Goal: Use online tool/utility

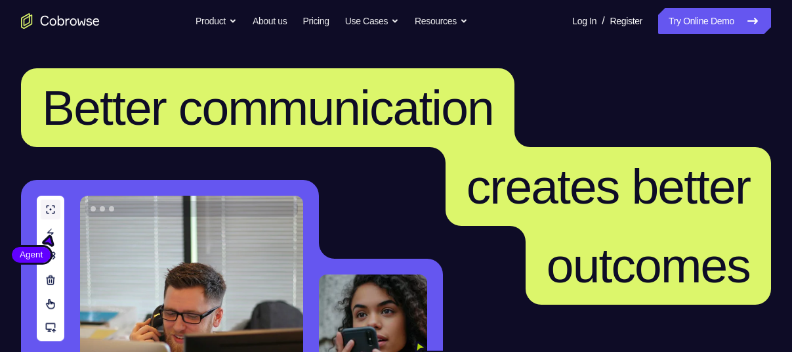
click at [710, 23] on link "Try Online Demo" at bounding box center [714, 21] width 113 height 26
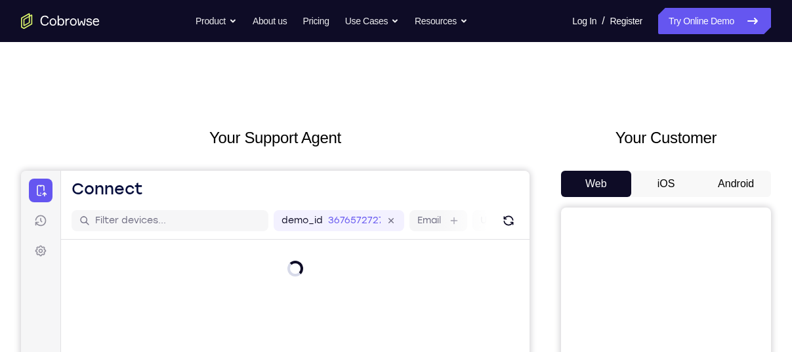
click at [733, 182] on button "Android" at bounding box center [736, 184] width 70 height 26
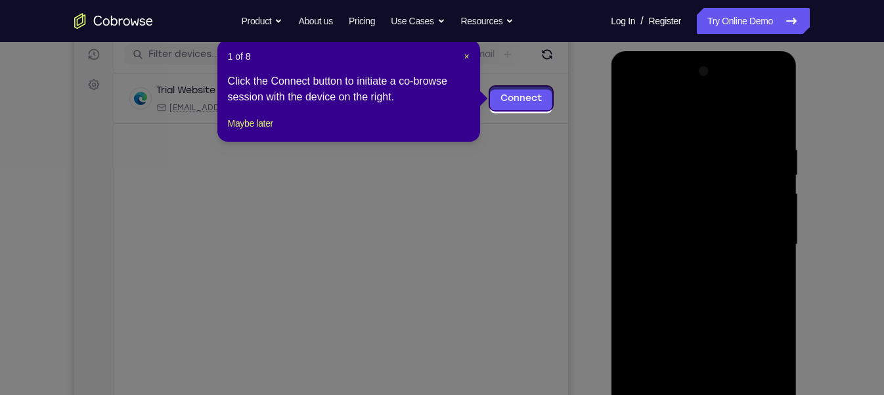
scroll to position [160, 0]
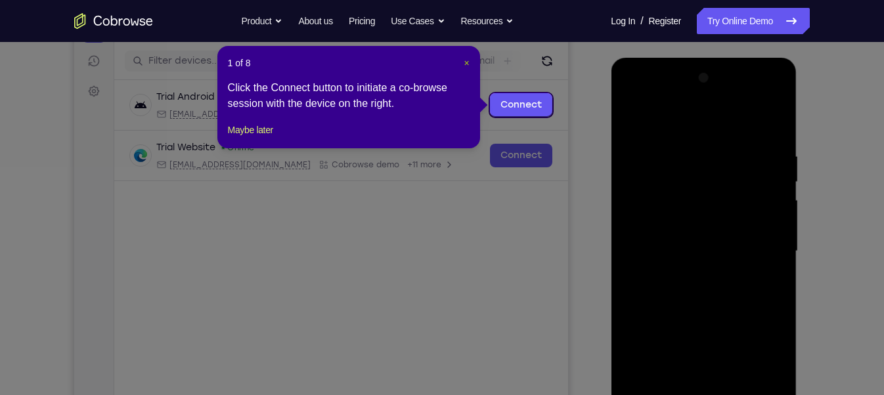
click at [463, 60] on span "×" at bounding box center [465, 63] width 5 height 11
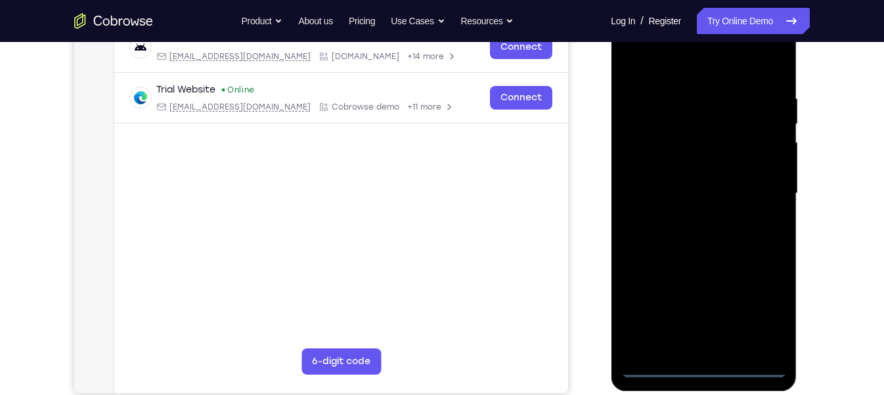
scroll to position [218, 0]
click at [705, 351] on div at bounding box center [702, 193] width 165 height 368
click at [767, 316] on div at bounding box center [702, 193] width 165 height 368
click at [681, 70] on div at bounding box center [702, 193] width 165 height 368
click at [754, 189] on div at bounding box center [702, 193] width 165 height 368
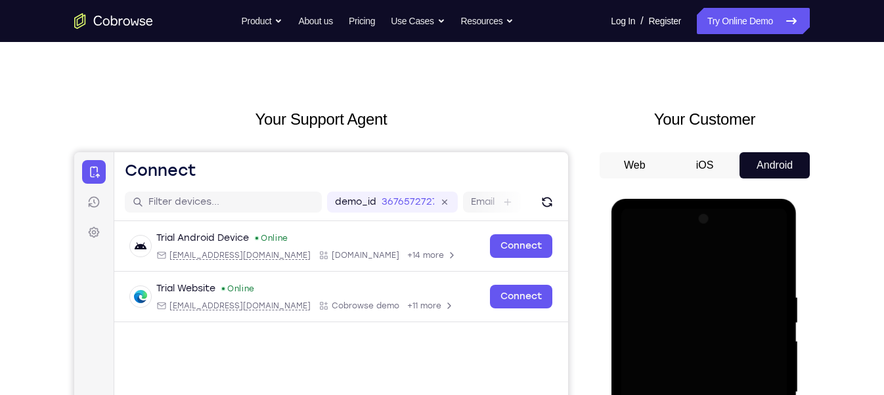
scroll to position [0, 0]
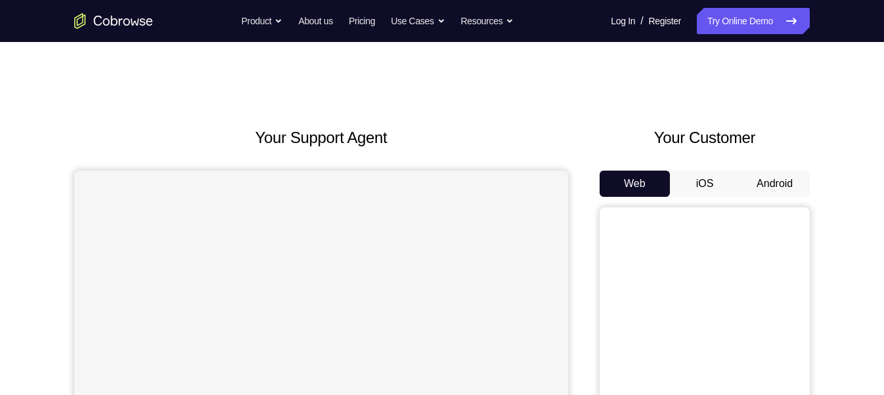
click at [778, 179] on button "Android" at bounding box center [774, 184] width 70 height 26
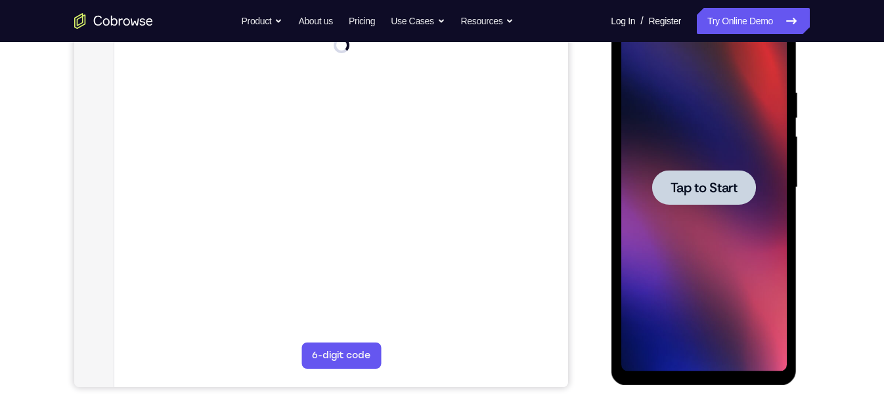
click at [703, 186] on span "Tap to Start" at bounding box center [703, 187] width 67 height 13
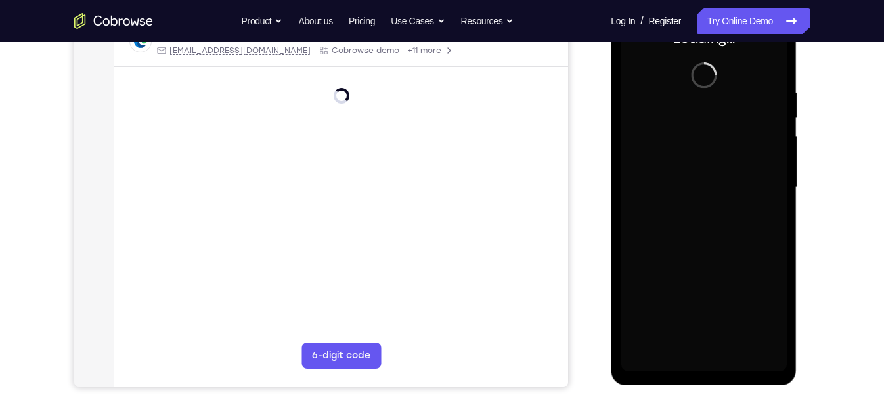
click at [703, 186] on div at bounding box center [702, 188] width 165 height 368
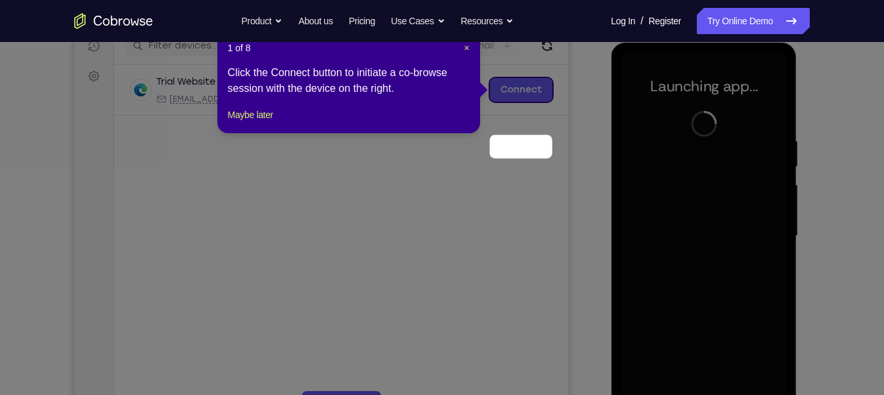
scroll to position [112, 0]
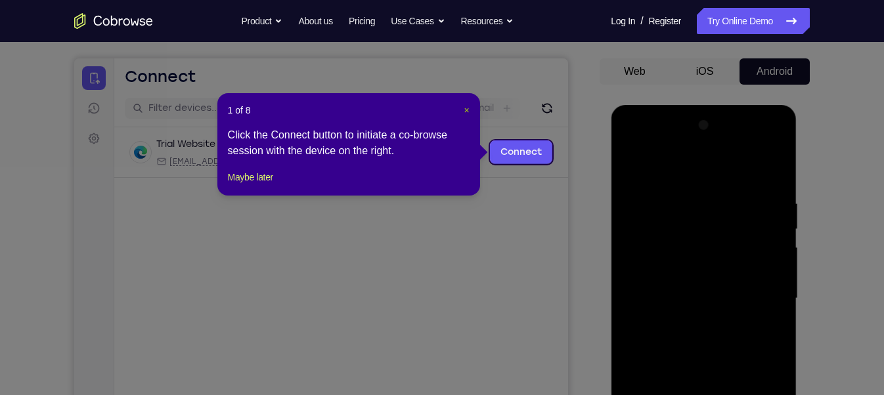
click at [463, 108] on span "×" at bounding box center [465, 110] width 5 height 11
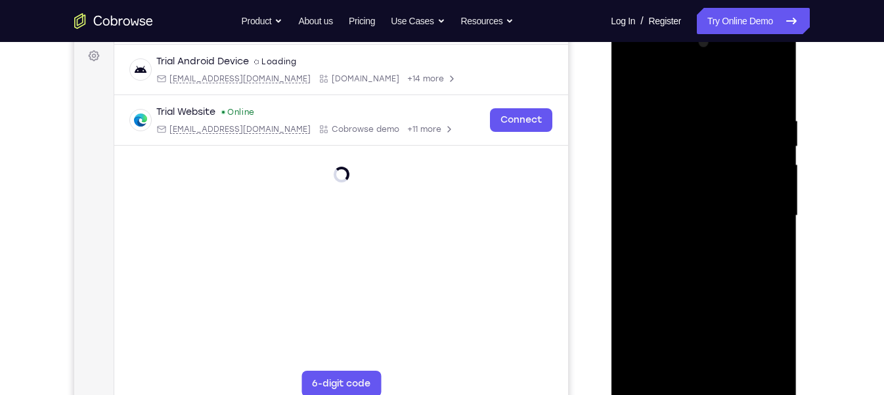
scroll to position [195, 0]
click at [704, 385] on div at bounding box center [702, 216] width 165 height 368
click at [703, 389] on div at bounding box center [702, 216] width 165 height 368
click at [762, 337] on div at bounding box center [702, 216] width 165 height 368
click at [716, 91] on div at bounding box center [702, 216] width 165 height 368
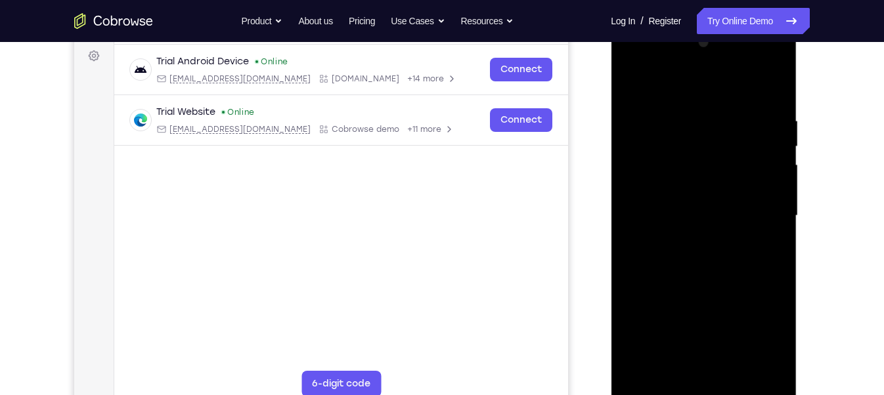
click at [761, 217] on div at bounding box center [702, 216] width 165 height 368
click at [689, 240] on div at bounding box center [702, 216] width 165 height 368
click at [708, 208] on div at bounding box center [702, 216] width 165 height 368
click at [659, 190] on div at bounding box center [702, 216] width 165 height 368
click at [685, 211] on div at bounding box center [702, 216] width 165 height 368
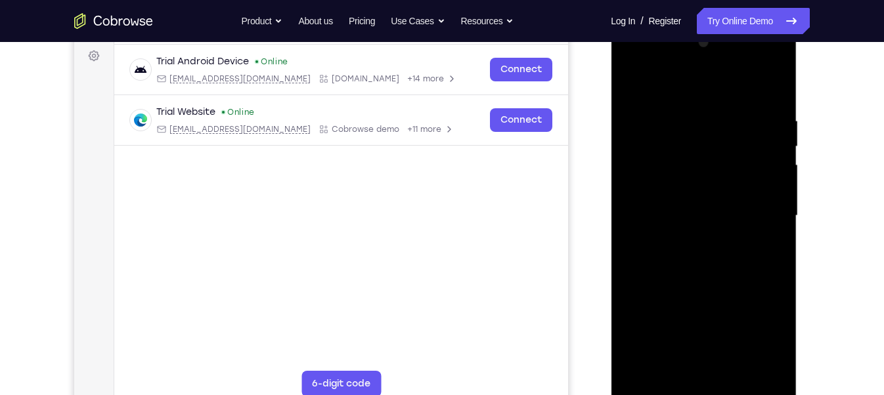
click at [710, 269] on div at bounding box center [702, 216] width 165 height 368
drag, startPoint x: 710, startPoint y: 269, endPoint x: 754, endPoint y: 110, distance: 164.7
click at [754, 110] on div at bounding box center [702, 216] width 165 height 368
drag, startPoint x: 721, startPoint y: 228, endPoint x: 729, endPoint y: 139, distance: 89.6
click at [729, 139] on div at bounding box center [702, 216] width 165 height 368
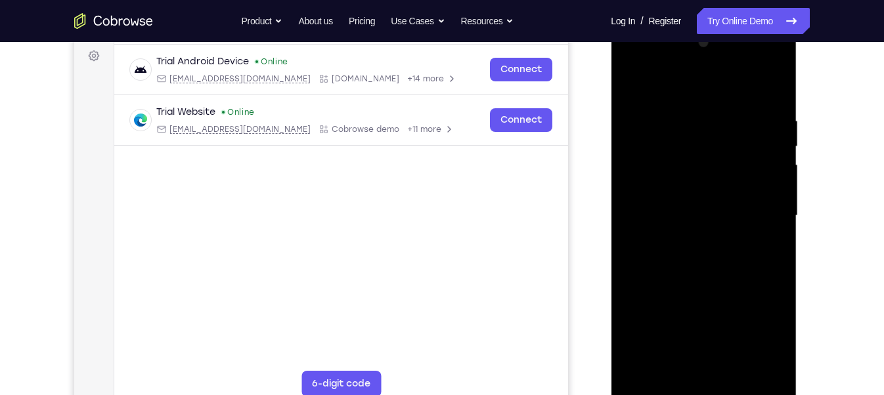
drag, startPoint x: 729, startPoint y: 257, endPoint x: 738, endPoint y: 163, distance: 95.0
click at [738, 163] on div at bounding box center [702, 216] width 165 height 368
click at [735, 367] on div at bounding box center [702, 216] width 165 height 368
click at [702, 285] on div at bounding box center [702, 216] width 165 height 368
click at [659, 389] on div at bounding box center [702, 216] width 165 height 368
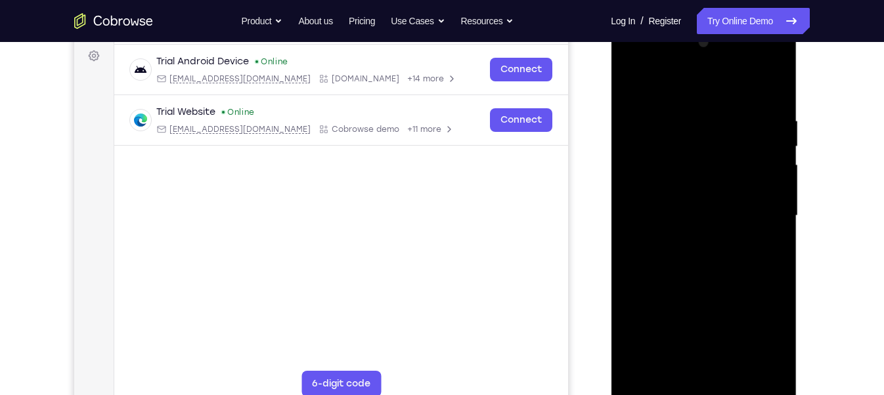
drag, startPoint x: 671, startPoint y: 94, endPoint x: 799, endPoint y: 83, distance: 127.8
click at [798, 83] on html "Online web based iOS Simulators and Android Emulators. Run iPhone, iPad, Mobile…" at bounding box center [703, 219] width 187 height 394
click at [678, 102] on div at bounding box center [702, 216] width 165 height 368
click at [768, 222] on div at bounding box center [702, 216] width 165 height 368
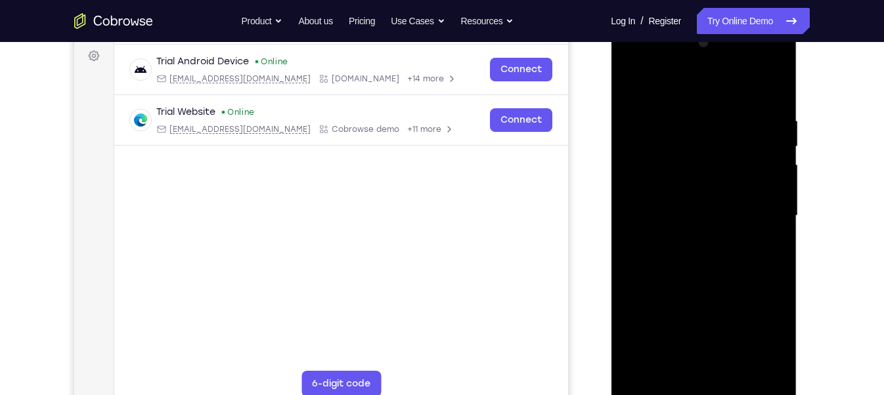
click at [768, 222] on div at bounding box center [702, 216] width 165 height 368
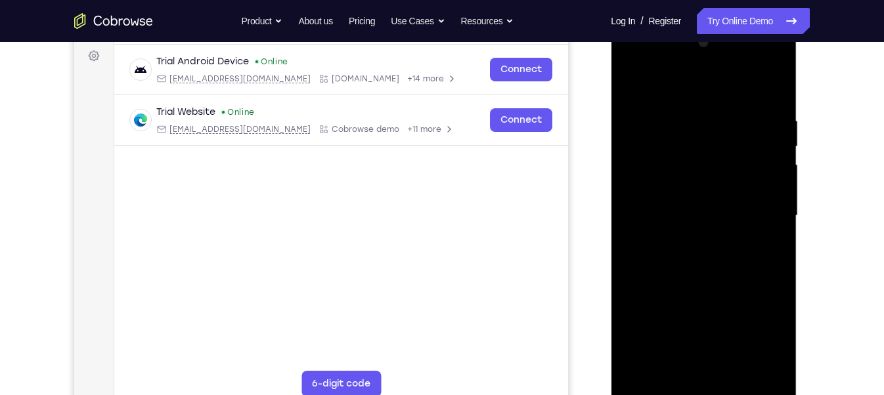
click at [768, 222] on div at bounding box center [702, 216] width 165 height 368
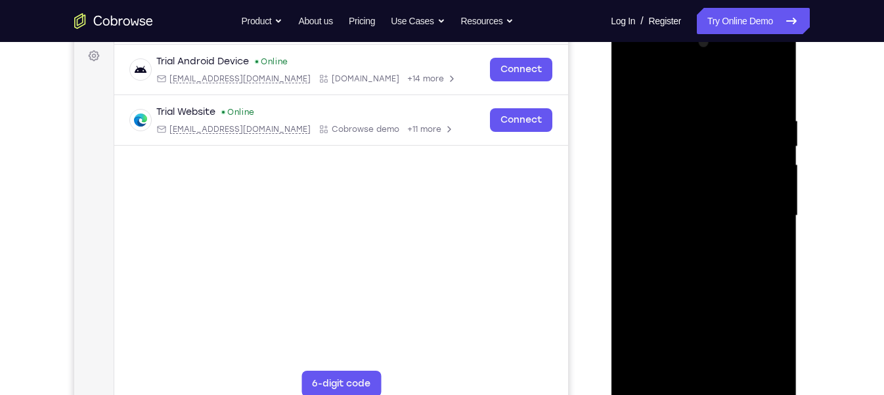
click at [768, 222] on div at bounding box center [702, 216] width 165 height 368
click at [770, 91] on div at bounding box center [702, 216] width 165 height 368
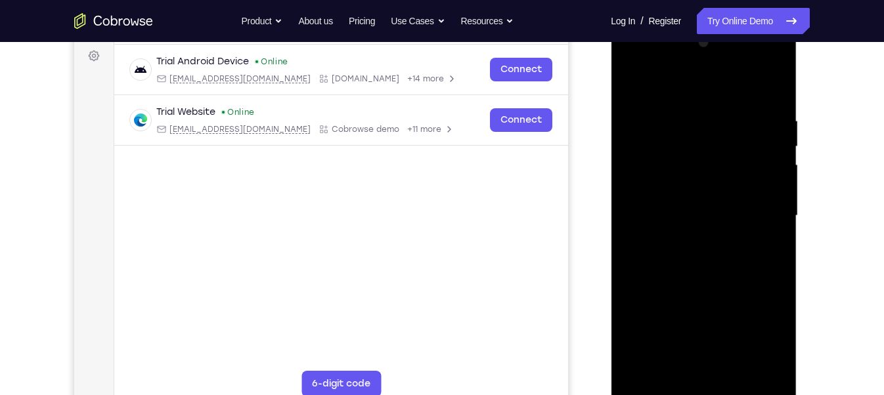
drag, startPoint x: 687, startPoint y: 250, endPoint x: 704, endPoint y: 121, distance: 130.4
click at [704, 121] on div at bounding box center [702, 216] width 165 height 368
drag, startPoint x: 703, startPoint y: 310, endPoint x: 702, endPoint y: 168, distance: 142.4
click at [702, 168] on div at bounding box center [702, 216] width 165 height 368
drag, startPoint x: 718, startPoint y: 280, endPoint x: 724, endPoint y: 66, distance: 213.4
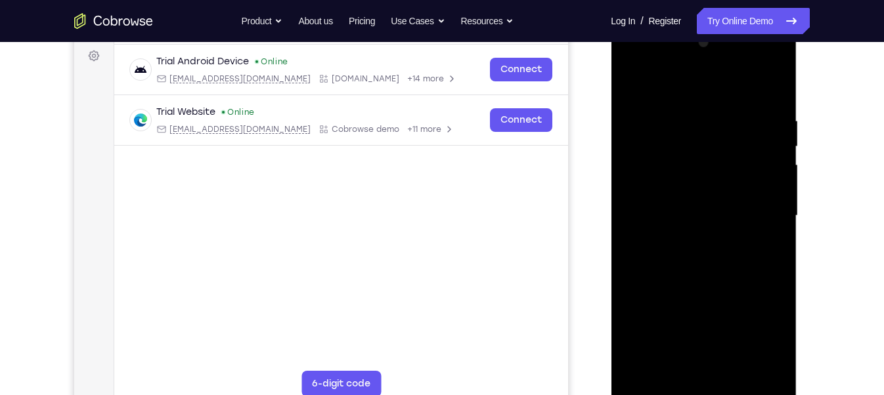
click at [724, 66] on div at bounding box center [702, 216] width 165 height 368
drag, startPoint x: 702, startPoint y: 280, endPoint x: 695, endPoint y: 127, distance: 153.1
click at [695, 127] on div at bounding box center [702, 216] width 165 height 368
drag, startPoint x: 700, startPoint y: 224, endPoint x: 711, endPoint y: 60, distance: 164.4
click at [711, 60] on div at bounding box center [702, 216] width 165 height 368
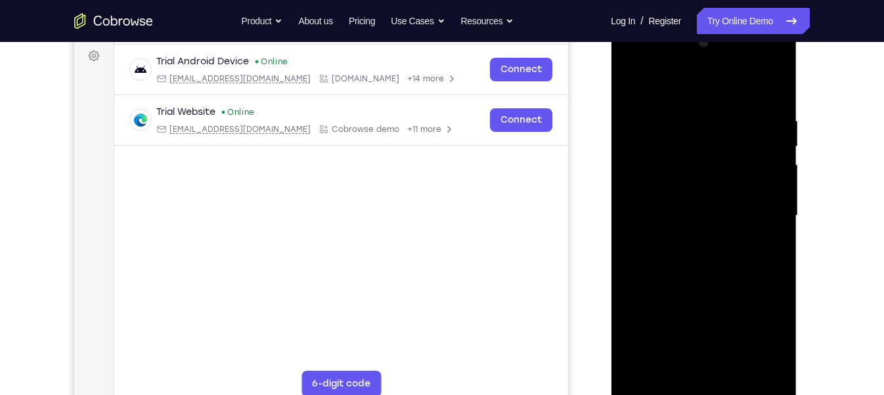
click at [775, 83] on div at bounding box center [702, 216] width 165 height 368
click at [660, 100] on div at bounding box center [702, 216] width 165 height 368
drag, startPoint x: 696, startPoint y: 151, endPoint x: 708, endPoint y: 228, distance: 77.8
click at [708, 228] on div at bounding box center [702, 216] width 165 height 368
click at [712, 128] on div at bounding box center [702, 216] width 165 height 368
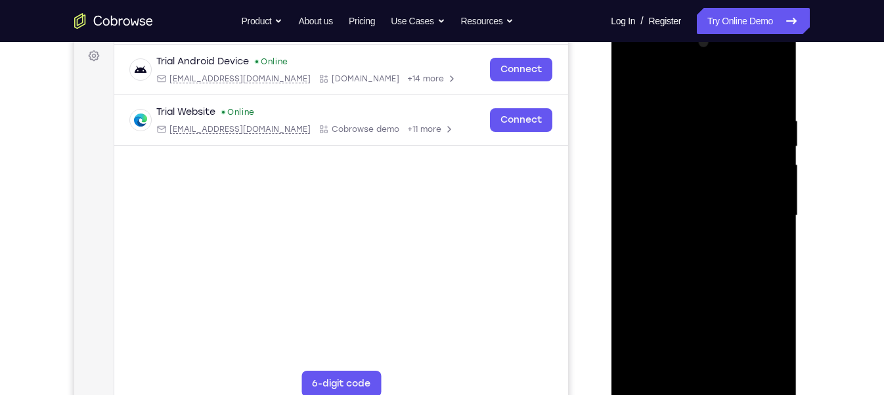
click at [652, 369] on div at bounding box center [702, 216] width 165 height 368
click at [764, 367] on div at bounding box center [702, 216] width 165 height 368
drag, startPoint x: 703, startPoint y: 191, endPoint x: 684, endPoint y: 320, distance: 130.1
click at [684, 320] on div at bounding box center [702, 216] width 165 height 368
click at [652, 393] on div at bounding box center [702, 216] width 165 height 368
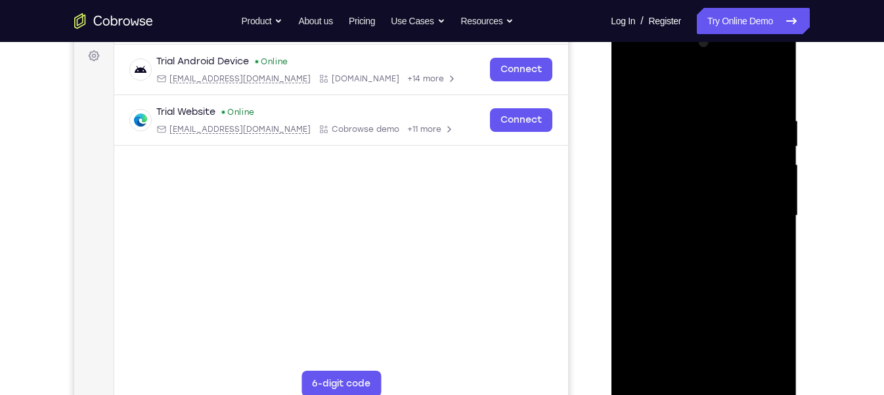
click at [729, 106] on div at bounding box center [702, 216] width 165 height 368
click at [712, 151] on div at bounding box center [702, 216] width 165 height 368
click at [718, 207] on div at bounding box center [702, 216] width 165 height 368
click at [704, 232] on div at bounding box center [702, 216] width 165 height 368
click at [714, 125] on div at bounding box center [702, 216] width 165 height 368
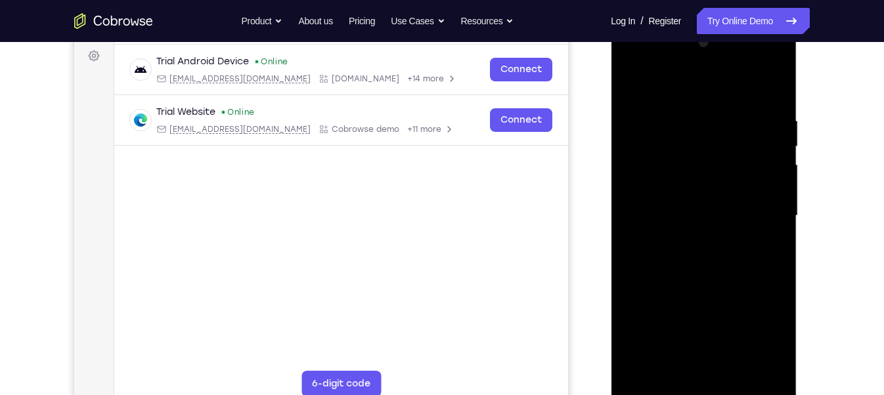
click at [662, 389] on div at bounding box center [702, 216] width 165 height 368
click at [769, 370] on div at bounding box center [702, 216] width 165 height 368
drag, startPoint x: 710, startPoint y: 179, endPoint x: 704, endPoint y: 263, distance: 84.2
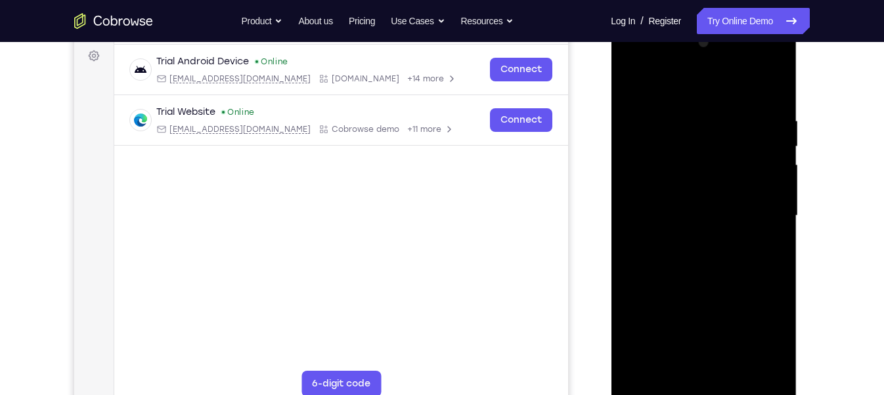
click at [704, 263] on div at bounding box center [702, 216] width 165 height 368
click at [759, 277] on div at bounding box center [702, 216] width 165 height 368
click at [635, 80] on div at bounding box center [702, 216] width 165 height 368
click at [704, 280] on div at bounding box center [702, 216] width 165 height 368
drag, startPoint x: 667, startPoint y: 296, endPoint x: 712, endPoint y: 169, distance: 134.3
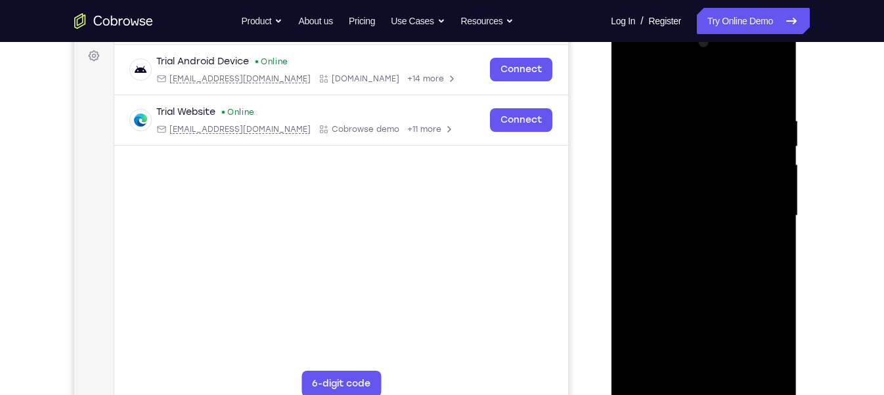
click at [712, 169] on div at bounding box center [702, 216] width 165 height 368
drag, startPoint x: 680, startPoint y: 301, endPoint x: 712, endPoint y: 196, distance: 109.8
click at [712, 196] on div at bounding box center [702, 216] width 165 height 368
drag, startPoint x: 689, startPoint y: 332, endPoint x: 717, endPoint y: 173, distance: 162.0
click at [717, 173] on div at bounding box center [702, 216] width 165 height 368
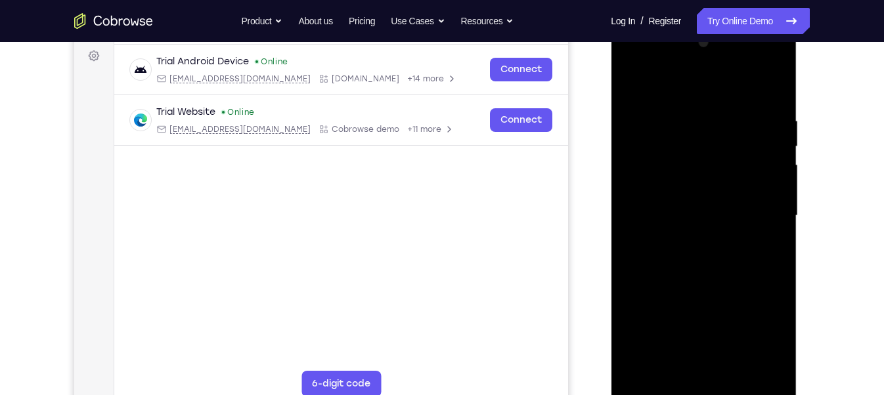
drag, startPoint x: 691, startPoint y: 322, endPoint x: 696, endPoint y: 188, distance: 134.7
click at [696, 188] on div at bounding box center [702, 216] width 165 height 368
drag, startPoint x: 690, startPoint y: 286, endPoint x: 708, endPoint y: 149, distance: 138.4
click at [708, 149] on div at bounding box center [702, 216] width 165 height 368
drag, startPoint x: 685, startPoint y: 293, endPoint x: 694, endPoint y: 159, distance: 134.8
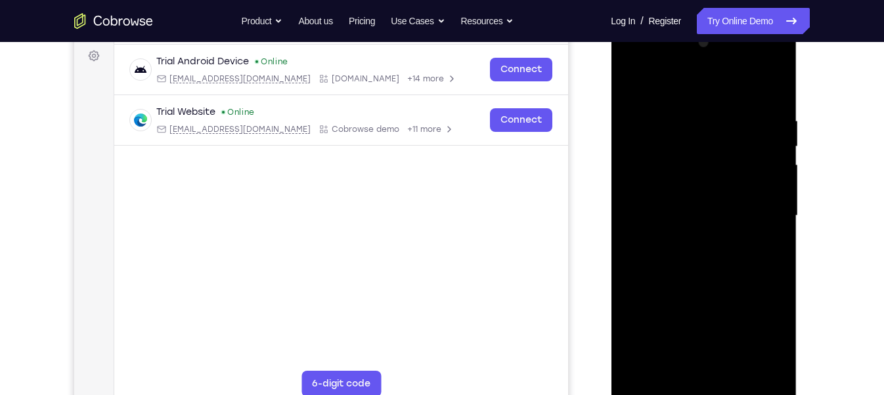
click at [694, 159] on div at bounding box center [702, 216] width 165 height 368
drag, startPoint x: 671, startPoint y: 302, endPoint x: 704, endPoint y: 158, distance: 147.3
click at [704, 158] on div at bounding box center [702, 216] width 165 height 368
drag, startPoint x: 687, startPoint y: 297, endPoint x: 723, endPoint y: 139, distance: 162.8
click at [723, 139] on div at bounding box center [702, 216] width 165 height 368
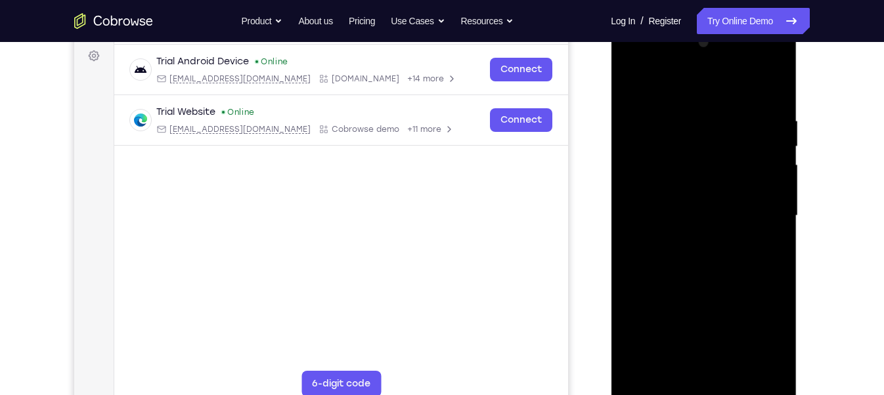
drag, startPoint x: 691, startPoint y: 272, endPoint x: 699, endPoint y: 177, distance: 95.6
click at [699, 177] on div at bounding box center [702, 216] width 165 height 368
drag, startPoint x: 683, startPoint y: 291, endPoint x: 712, endPoint y: 151, distance: 143.4
click at [712, 151] on div at bounding box center [702, 216] width 165 height 368
drag, startPoint x: 696, startPoint y: 293, endPoint x: 731, endPoint y: 172, distance: 126.3
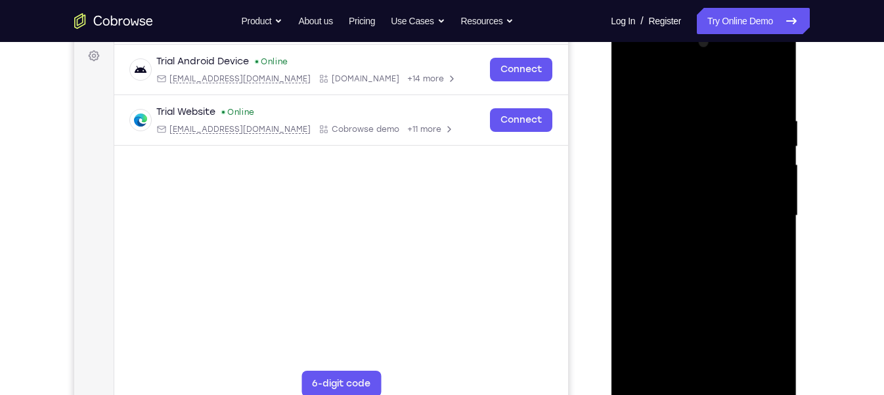
click at [731, 172] on div at bounding box center [702, 216] width 165 height 368
drag, startPoint x: 693, startPoint y: 309, endPoint x: 712, endPoint y: 127, distance: 183.5
click at [712, 127] on div at bounding box center [702, 216] width 165 height 368
drag, startPoint x: 696, startPoint y: 291, endPoint x: 723, endPoint y: 125, distance: 168.9
click at [723, 125] on div at bounding box center [702, 216] width 165 height 368
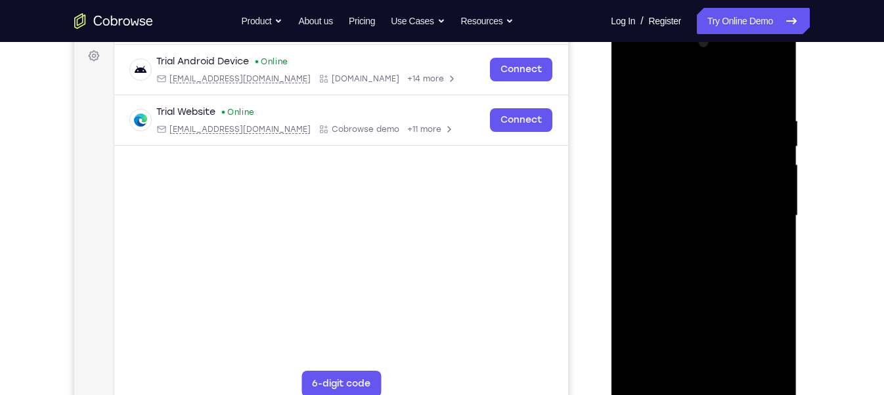
drag, startPoint x: 686, startPoint y: 307, endPoint x: 693, endPoint y: 124, distance: 182.6
click at [693, 124] on div at bounding box center [702, 216] width 165 height 368
drag, startPoint x: 690, startPoint y: 299, endPoint x: 691, endPoint y: 108, distance: 191.7
click at [691, 108] on div at bounding box center [702, 216] width 165 height 368
drag, startPoint x: 699, startPoint y: 314, endPoint x: 713, endPoint y: 135, distance: 179.1
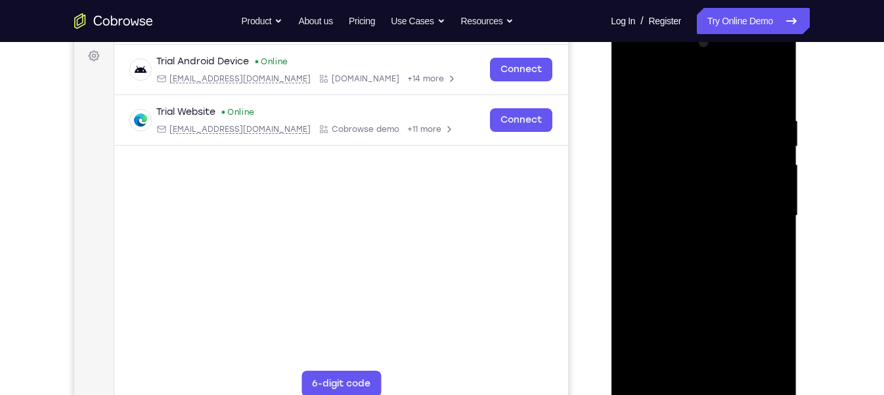
click at [713, 135] on div at bounding box center [702, 216] width 165 height 368
drag, startPoint x: 695, startPoint y: 295, endPoint x: 701, endPoint y: 155, distance: 140.6
click at [701, 155] on div at bounding box center [702, 216] width 165 height 368
drag, startPoint x: 700, startPoint y: 284, endPoint x: 710, endPoint y: 177, distance: 106.8
click at [710, 177] on div at bounding box center [702, 216] width 165 height 368
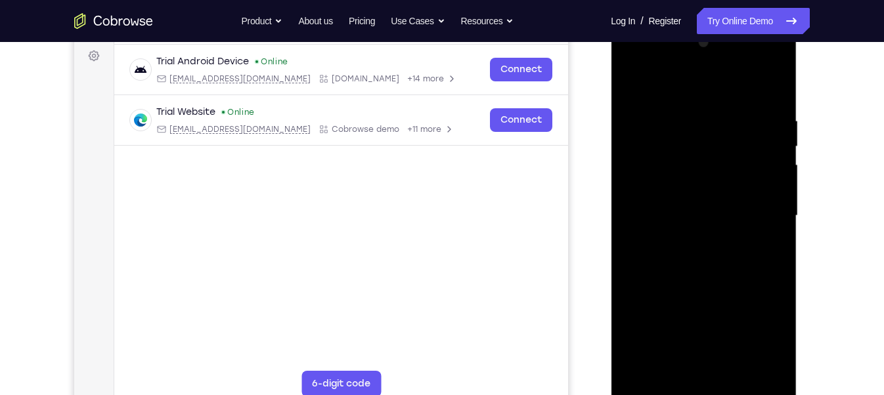
drag, startPoint x: 689, startPoint y: 307, endPoint x: 699, endPoint y: 177, distance: 130.3
click at [699, 177] on div at bounding box center [702, 216] width 165 height 368
drag, startPoint x: 705, startPoint y: 322, endPoint x: 712, endPoint y: 142, distance: 179.3
click at [712, 142] on div at bounding box center [702, 216] width 165 height 368
drag, startPoint x: 677, startPoint y: 331, endPoint x: 696, endPoint y: 164, distance: 167.9
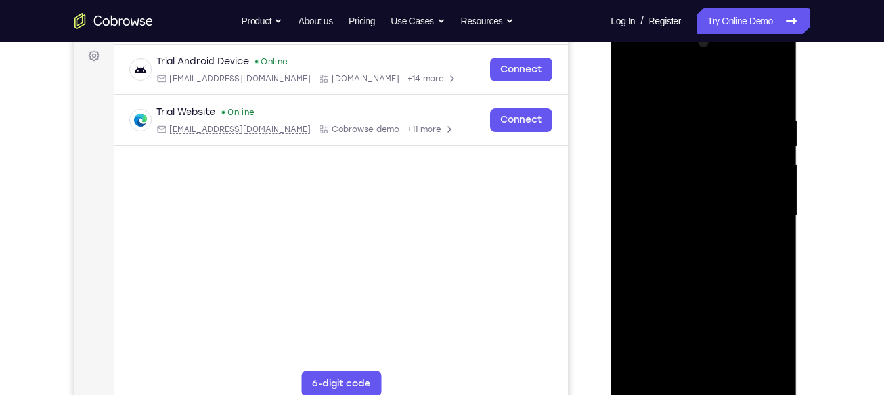
click at [696, 164] on div at bounding box center [702, 216] width 165 height 368
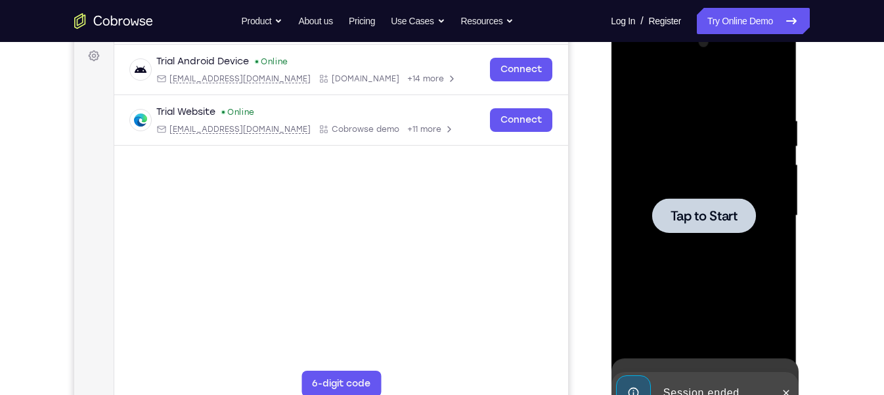
drag, startPoint x: 671, startPoint y: 341, endPoint x: 684, endPoint y: 184, distance: 157.4
click at [686, 22] on div "Tap to Start" at bounding box center [703, 22] width 186 height 0
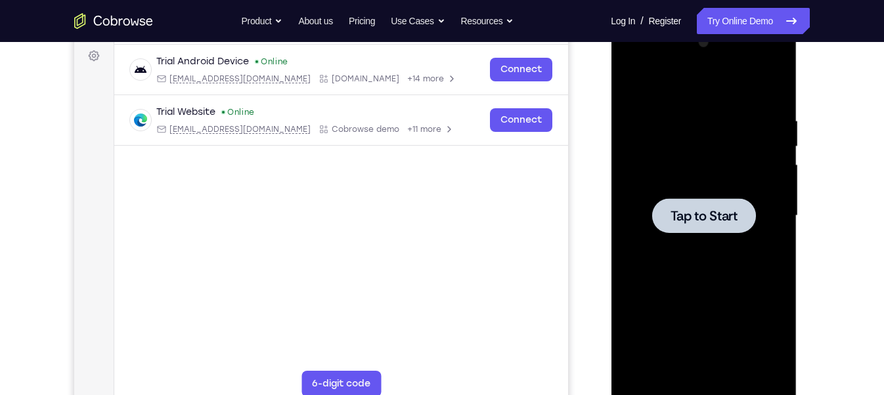
click at [733, 219] on span "Tap to Start" at bounding box center [703, 215] width 67 height 13
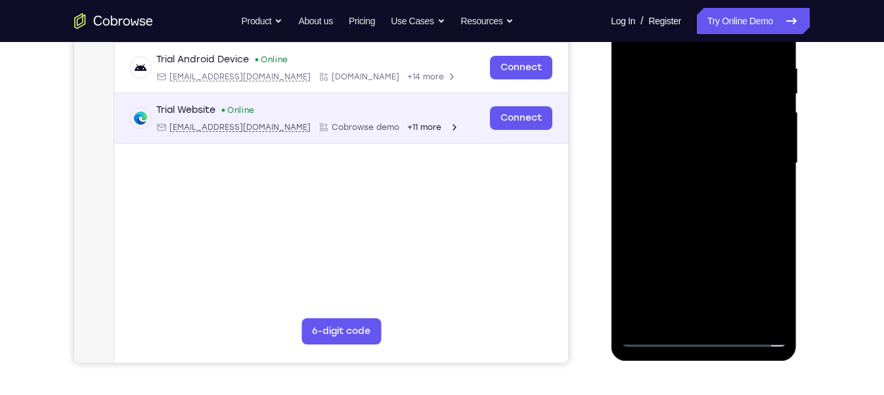
scroll to position [250, 0]
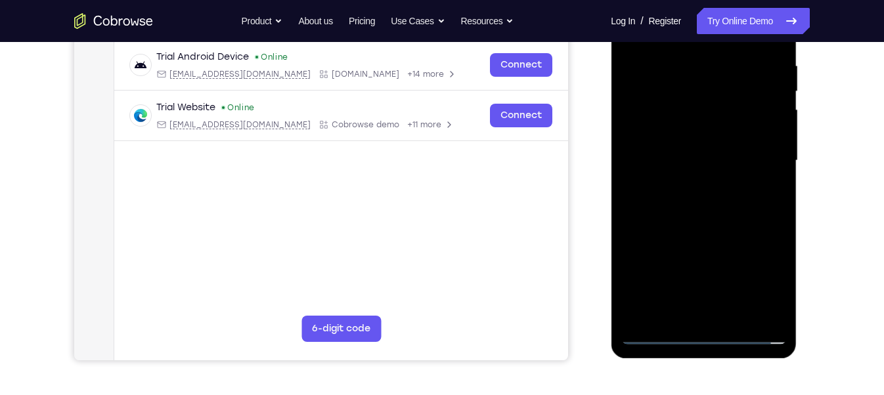
click at [698, 334] on div at bounding box center [702, 161] width 165 height 368
click at [754, 266] on div at bounding box center [702, 161] width 165 height 368
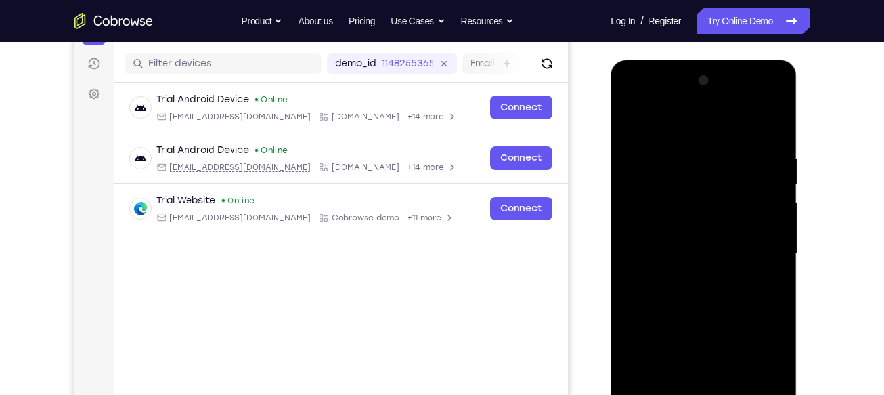
scroll to position [192, 0]
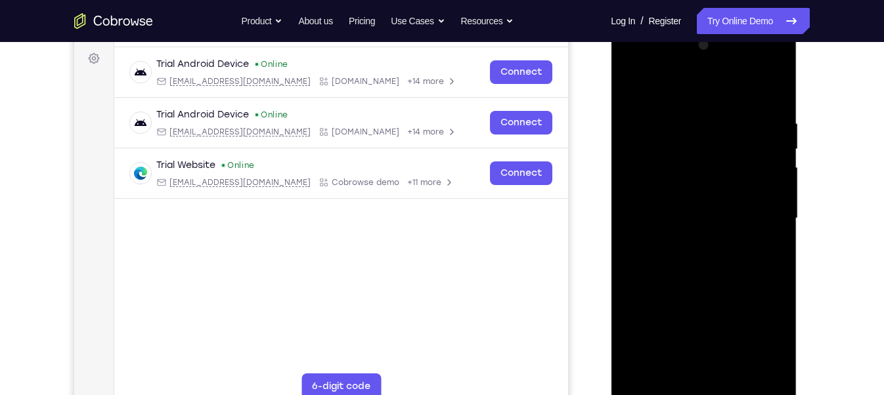
click at [759, 334] on div at bounding box center [702, 219] width 165 height 368
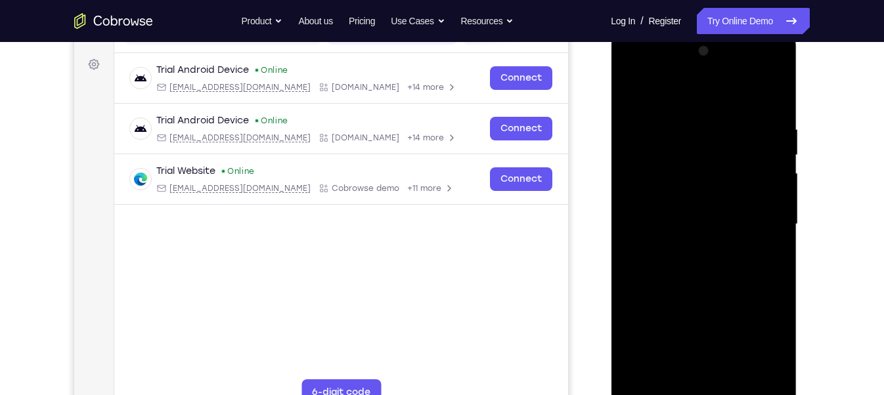
scroll to position [187, 0]
click at [673, 104] on div at bounding box center [702, 224] width 165 height 368
click at [752, 207] on div at bounding box center [702, 224] width 165 height 368
click at [685, 245] on div at bounding box center [702, 224] width 165 height 368
click at [656, 213] on div at bounding box center [702, 224] width 165 height 368
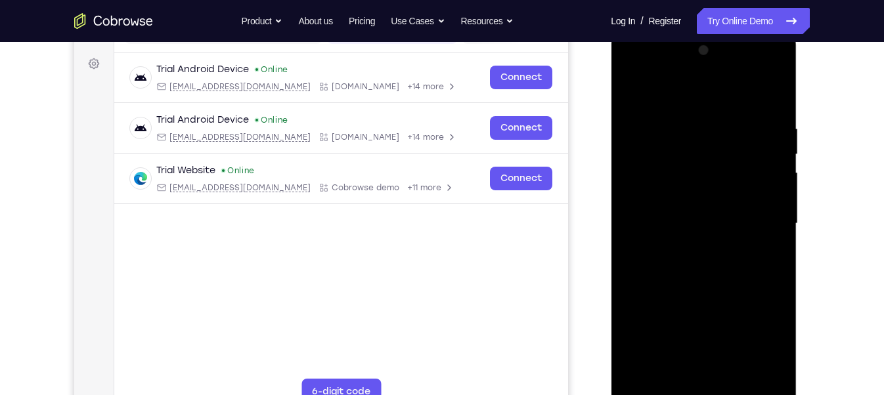
click at [669, 201] on div at bounding box center [702, 224] width 165 height 368
click at [714, 224] on div at bounding box center [702, 224] width 165 height 368
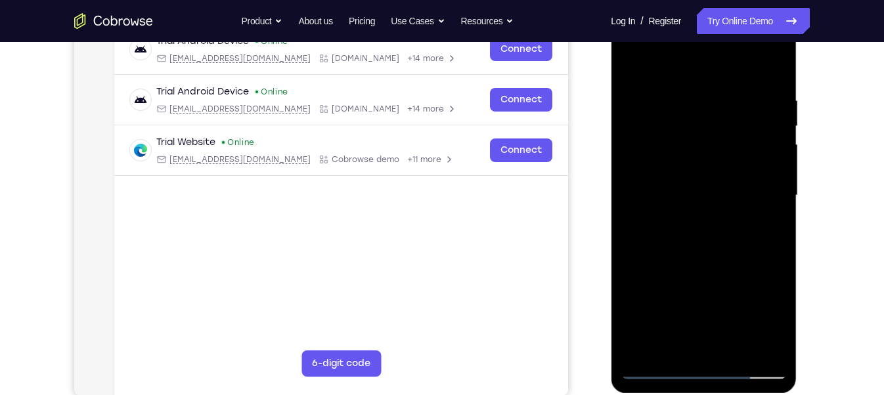
scroll to position [217, 0]
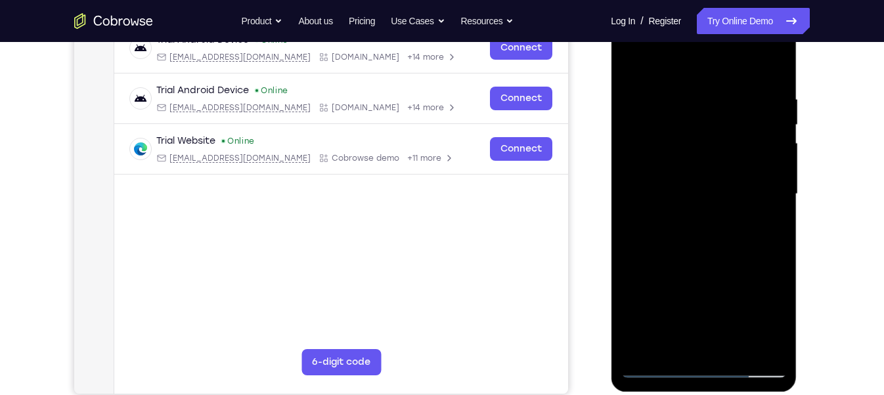
click at [716, 232] on div at bounding box center [702, 195] width 165 height 368
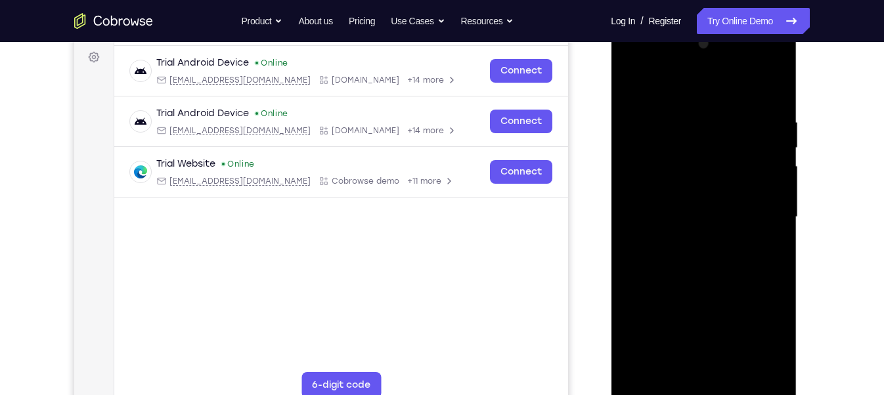
scroll to position [193, 0]
click at [709, 249] on div at bounding box center [702, 218] width 165 height 368
click at [774, 99] on div at bounding box center [702, 218] width 165 height 368
click at [739, 370] on div at bounding box center [702, 218] width 165 height 368
click at [695, 286] on div at bounding box center [702, 218] width 165 height 368
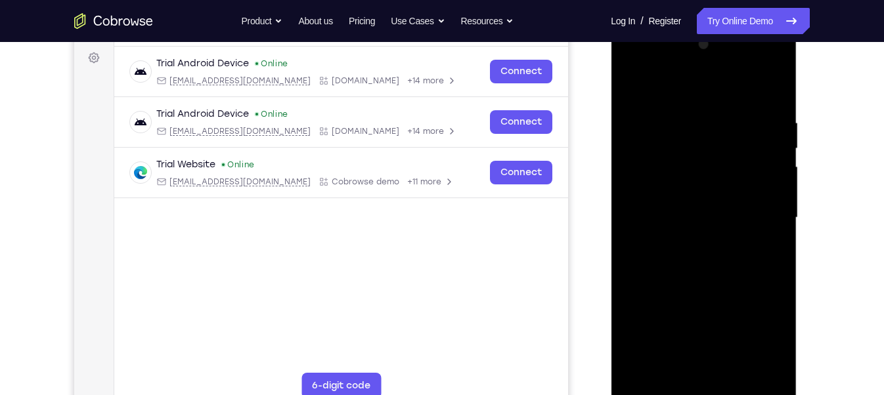
click at [691, 234] on div at bounding box center [702, 218] width 165 height 368
click at [711, 356] on div at bounding box center [702, 218] width 165 height 368
click at [701, 367] on div at bounding box center [702, 218] width 165 height 368
click at [768, 249] on div at bounding box center [702, 218] width 165 height 368
click at [629, 87] on div at bounding box center [702, 218] width 165 height 368
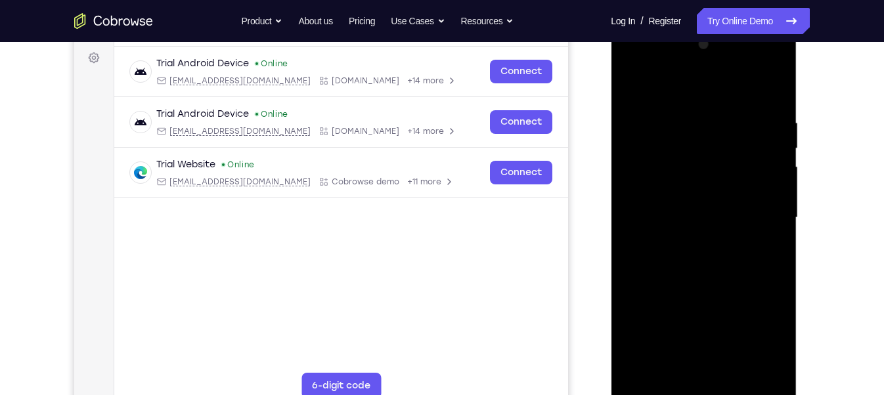
click at [629, 87] on div at bounding box center [702, 218] width 165 height 368
click at [683, 118] on div at bounding box center [702, 218] width 165 height 368
click at [772, 91] on div at bounding box center [702, 218] width 165 height 368
click at [778, 79] on div at bounding box center [702, 218] width 165 height 368
click at [627, 78] on div at bounding box center [702, 218] width 165 height 368
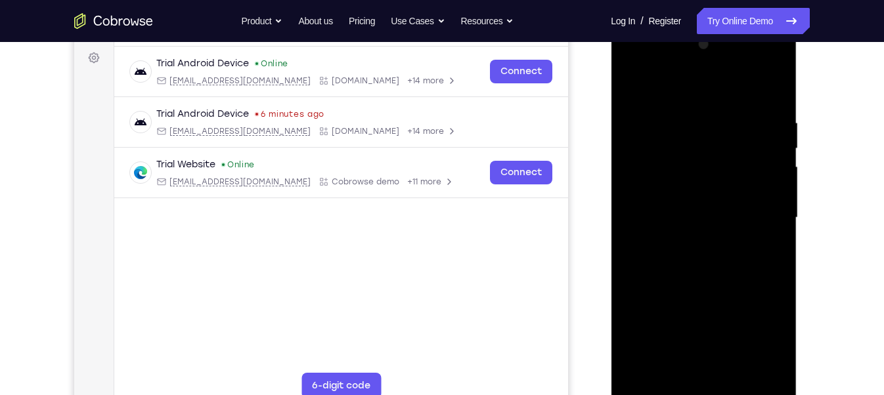
click at [689, 116] on div at bounding box center [702, 218] width 165 height 368
click at [770, 303] on div at bounding box center [702, 218] width 165 height 368
click at [766, 260] on div at bounding box center [702, 218] width 165 height 368
click at [761, 221] on div at bounding box center [702, 218] width 165 height 368
click at [770, 266] on div at bounding box center [702, 218] width 165 height 368
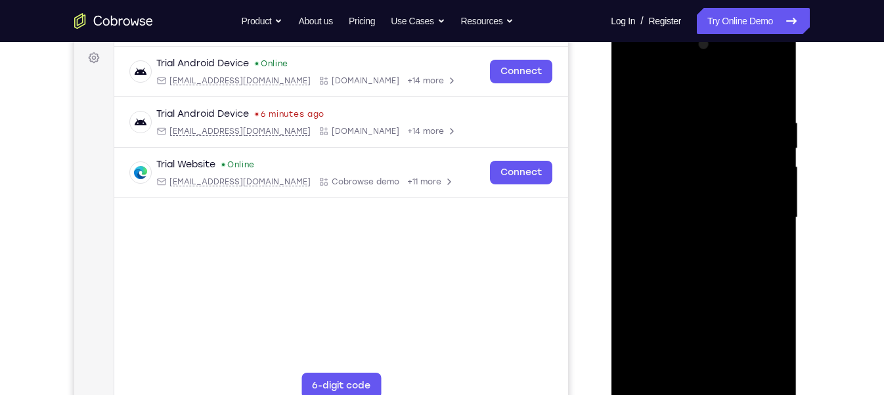
click at [763, 243] on div at bounding box center [702, 218] width 165 height 368
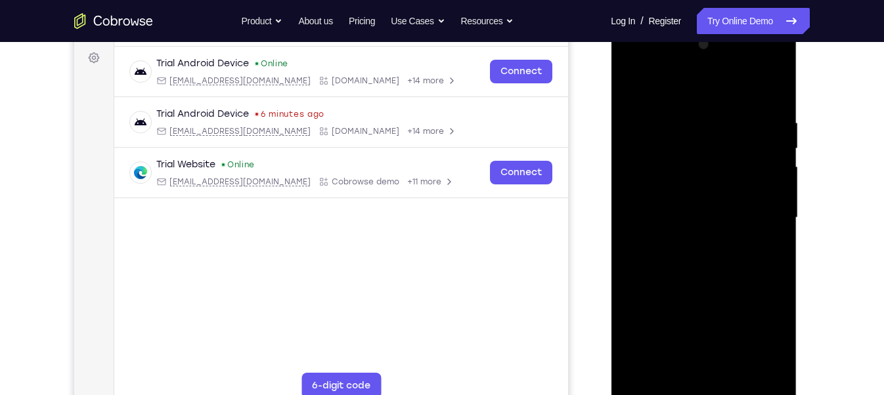
click at [763, 243] on div at bounding box center [702, 218] width 165 height 368
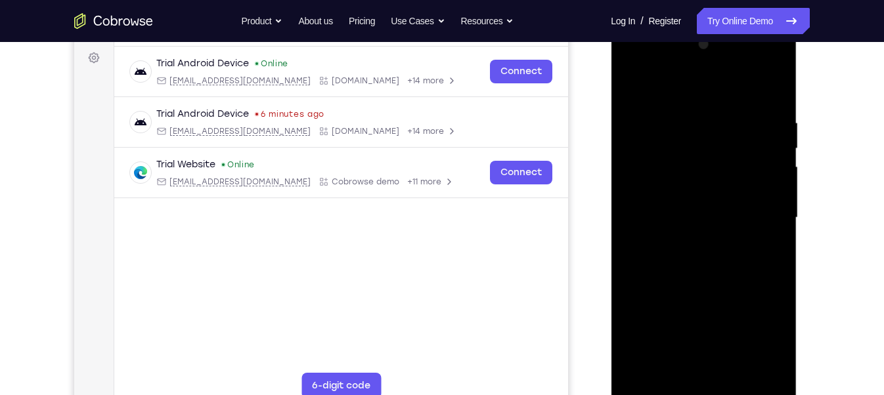
click at [763, 243] on div at bounding box center [702, 218] width 165 height 368
drag, startPoint x: 763, startPoint y: 243, endPoint x: 710, endPoint y: 228, distance: 55.9
click at [710, 228] on div at bounding box center [702, 218] width 165 height 368
click at [770, 247] on div at bounding box center [702, 218] width 165 height 368
drag, startPoint x: 770, startPoint y: 247, endPoint x: 700, endPoint y: 249, distance: 69.6
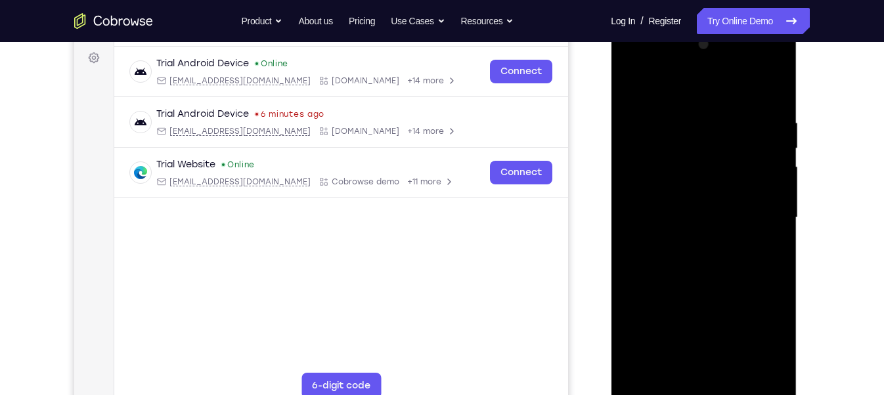
click at [700, 249] on div at bounding box center [702, 218] width 165 height 368
click at [763, 203] on div at bounding box center [702, 218] width 165 height 368
drag, startPoint x: 763, startPoint y: 203, endPoint x: 688, endPoint y: 203, distance: 74.8
click at [688, 203] on div at bounding box center [702, 218] width 165 height 368
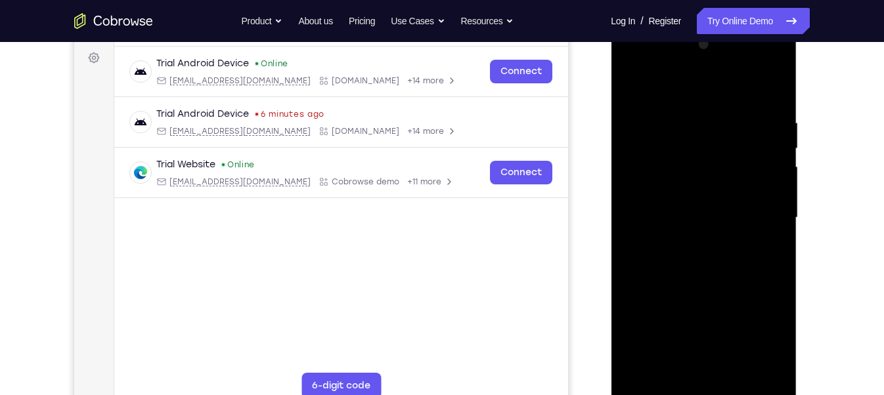
click at [757, 203] on div at bounding box center [702, 218] width 165 height 368
drag, startPoint x: 757, startPoint y: 203, endPoint x: 763, endPoint y: 198, distance: 8.4
click at [763, 198] on div at bounding box center [702, 218] width 165 height 368
click at [748, 179] on div at bounding box center [702, 218] width 165 height 368
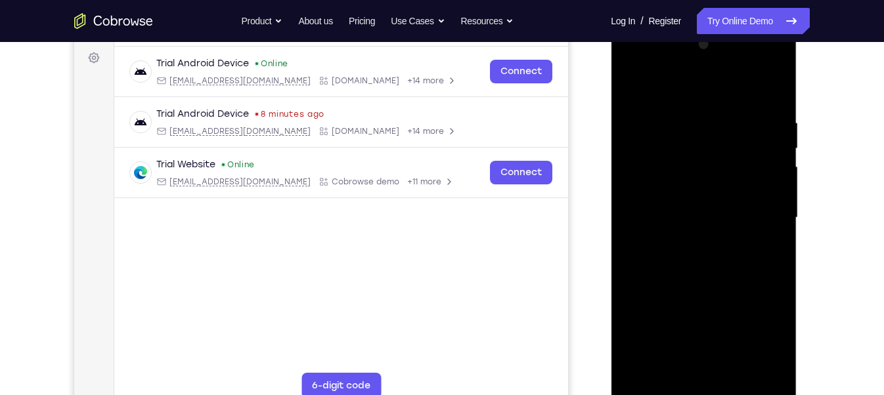
click at [748, 179] on div at bounding box center [702, 218] width 165 height 368
click at [752, 215] on div at bounding box center [702, 218] width 165 height 368
click at [772, 89] on div at bounding box center [702, 218] width 165 height 368
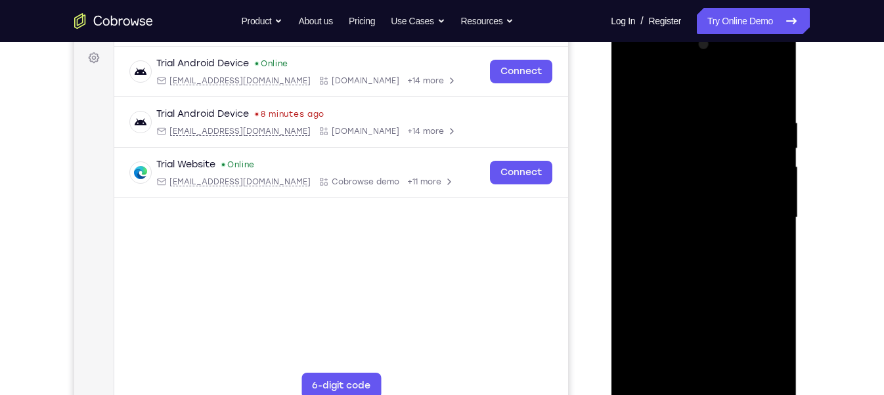
drag, startPoint x: 707, startPoint y: 200, endPoint x: 696, endPoint y: 127, distance: 73.7
click at [696, 127] on div at bounding box center [702, 218] width 165 height 368
click at [742, 364] on div at bounding box center [702, 218] width 165 height 368
click at [700, 232] on div at bounding box center [702, 218] width 165 height 368
click at [628, 82] on div at bounding box center [702, 218] width 165 height 368
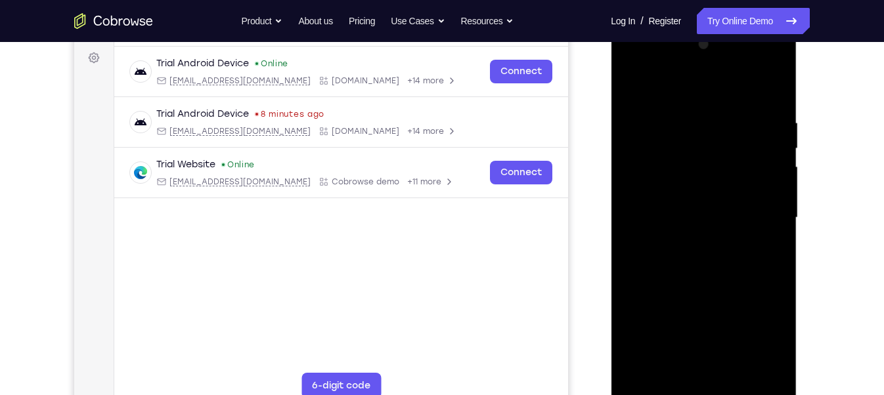
click at [631, 79] on div at bounding box center [702, 218] width 165 height 368
click at [639, 373] on div at bounding box center [702, 218] width 165 height 368
drag, startPoint x: 678, startPoint y: 232, endPoint x: 682, endPoint y: 334, distance: 101.8
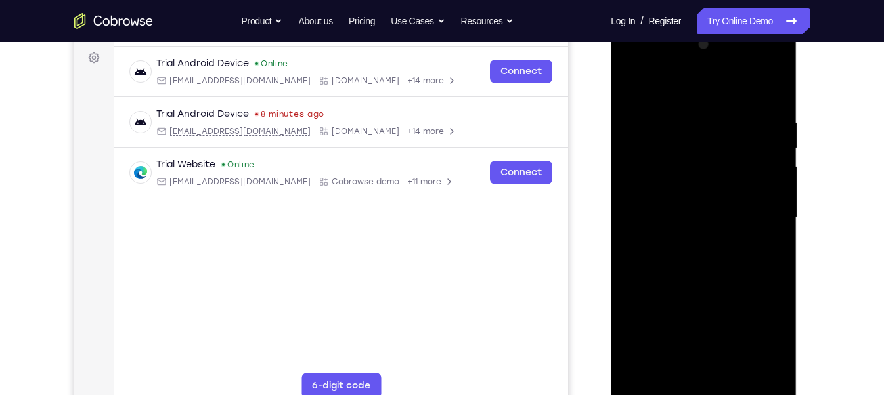
click at [682, 334] on div at bounding box center [702, 218] width 165 height 368
click at [683, 119] on div at bounding box center [702, 218] width 165 height 368
click at [766, 232] on div at bounding box center [702, 218] width 165 height 368
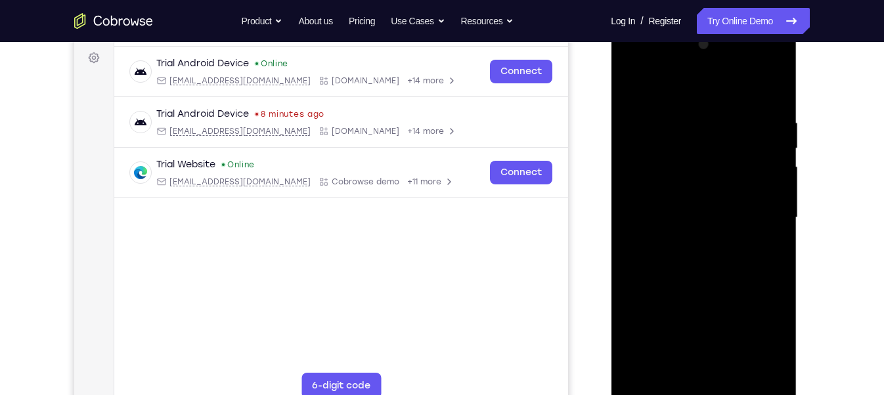
click at [766, 232] on div at bounding box center [702, 218] width 165 height 368
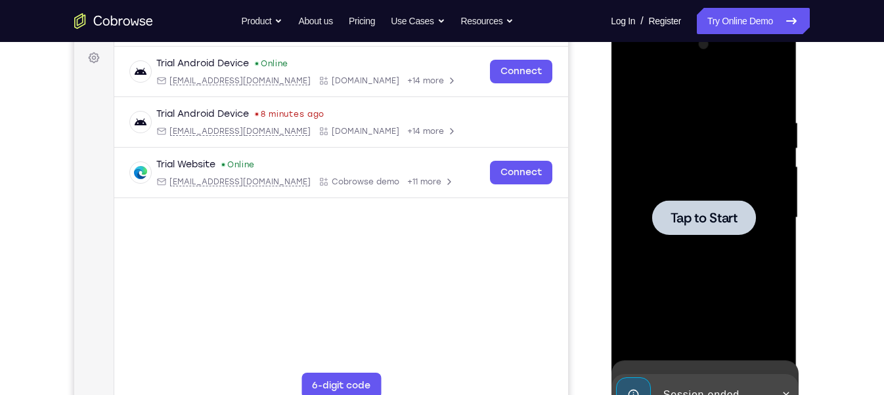
click at [766, 232] on div at bounding box center [702, 218] width 165 height 368
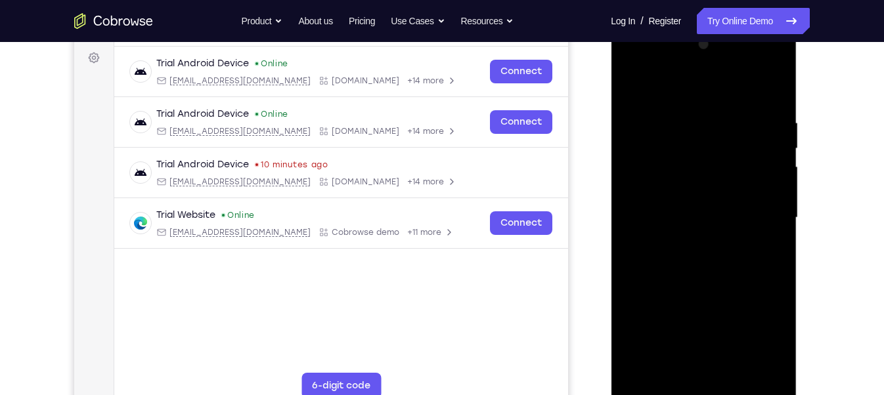
click at [704, 383] on div at bounding box center [702, 218] width 165 height 368
click at [704, 389] on div at bounding box center [702, 218] width 165 height 368
click at [751, 326] on div at bounding box center [702, 218] width 165 height 368
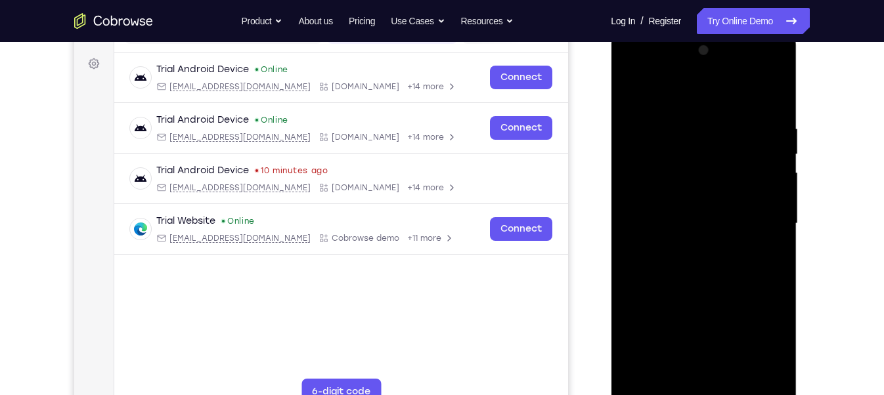
scroll to position [186, 0]
click at [660, 98] on div at bounding box center [702, 225] width 165 height 368
click at [767, 219] on div at bounding box center [702, 225] width 165 height 368
click at [686, 247] on div at bounding box center [702, 225] width 165 height 368
click at [673, 209] on div at bounding box center [702, 225] width 165 height 368
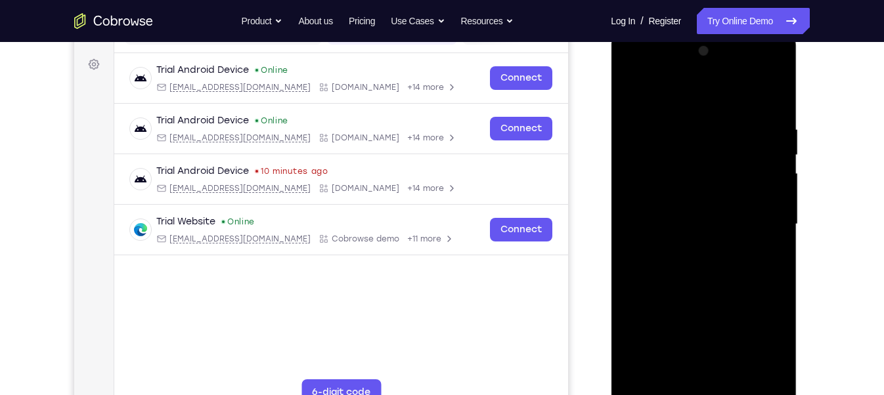
click at [673, 209] on div at bounding box center [702, 225] width 165 height 368
click at [680, 221] on div at bounding box center [702, 225] width 165 height 368
click at [686, 259] on div at bounding box center [702, 225] width 165 height 368
click at [750, 242] on div at bounding box center [702, 225] width 165 height 368
click at [715, 221] on div at bounding box center [702, 225] width 165 height 368
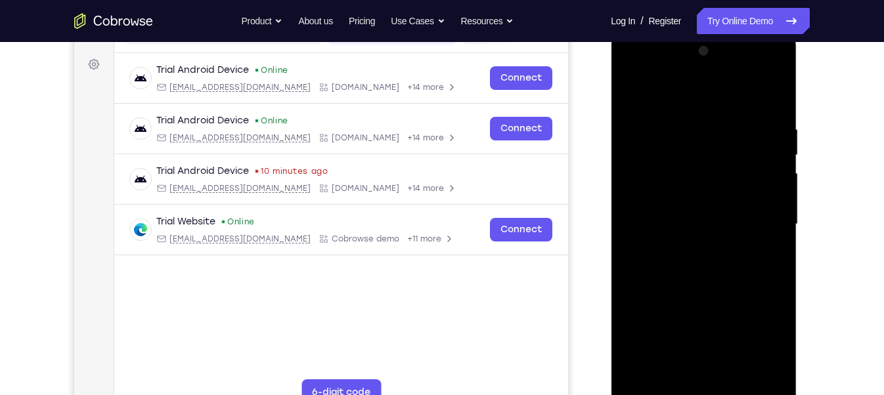
click at [698, 261] on div at bounding box center [702, 225] width 165 height 368
click at [774, 87] on div at bounding box center [702, 225] width 165 height 368
click at [774, 108] on div at bounding box center [702, 225] width 165 height 368
click at [731, 377] on div at bounding box center [702, 225] width 165 height 368
click at [708, 294] on div at bounding box center [702, 225] width 165 height 368
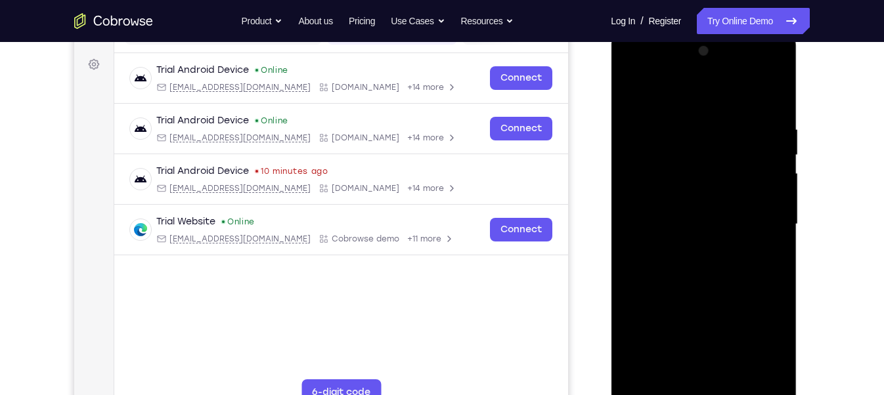
click at [696, 186] on div at bounding box center [702, 225] width 165 height 368
click at [627, 95] on div at bounding box center [702, 225] width 165 height 368
click at [633, 90] on div at bounding box center [702, 225] width 165 height 368
click at [687, 125] on div at bounding box center [702, 225] width 165 height 368
click at [773, 240] on div at bounding box center [702, 225] width 165 height 368
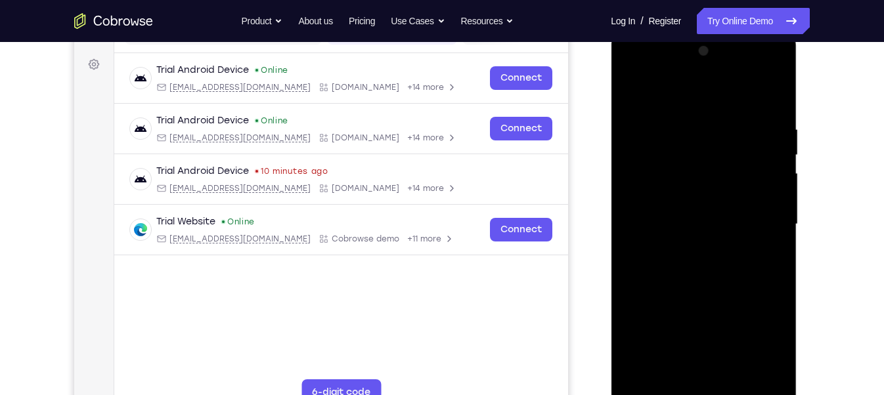
click at [773, 240] on div at bounding box center [702, 225] width 165 height 368
click at [629, 212] on div at bounding box center [702, 225] width 165 height 368
click at [780, 216] on div at bounding box center [702, 225] width 165 height 368
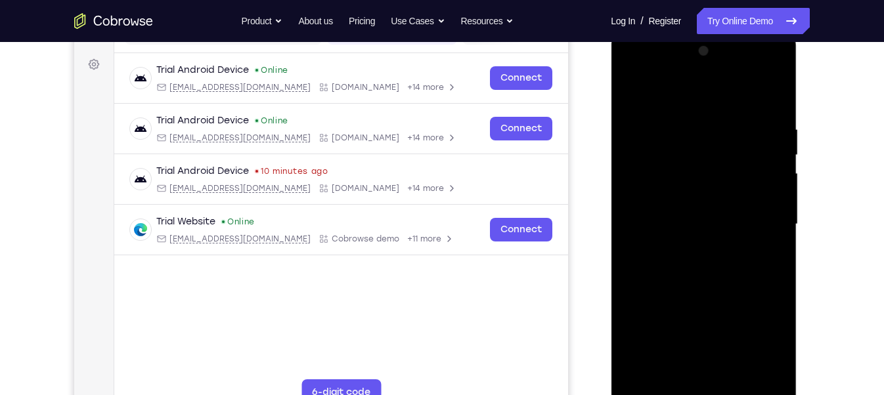
click at [771, 209] on div at bounding box center [702, 225] width 165 height 368
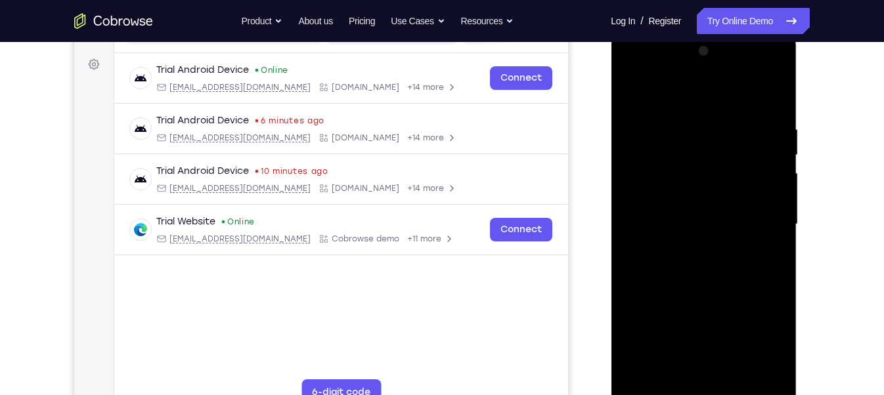
click at [771, 209] on div at bounding box center [702, 225] width 165 height 368
click at [773, 98] on div at bounding box center [702, 225] width 165 height 368
click at [732, 373] on div at bounding box center [702, 225] width 165 height 368
click at [637, 93] on div at bounding box center [702, 225] width 165 height 368
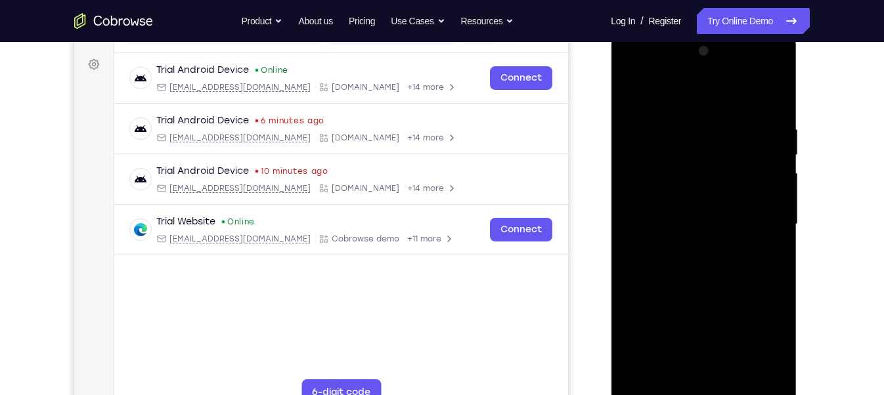
drag, startPoint x: 696, startPoint y: 309, endPoint x: 697, endPoint y: 131, distance: 177.2
click at [695, 142] on div at bounding box center [702, 225] width 165 height 368
drag, startPoint x: 700, startPoint y: 333, endPoint x: 697, endPoint y: 160, distance: 173.3
click at [697, 160] on div at bounding box center [702, 225] width 165 height 368
drag, startPoint x: 706, startPoint y: 323, endPoint x: 710, endPoint y: 191, distance: 132.0
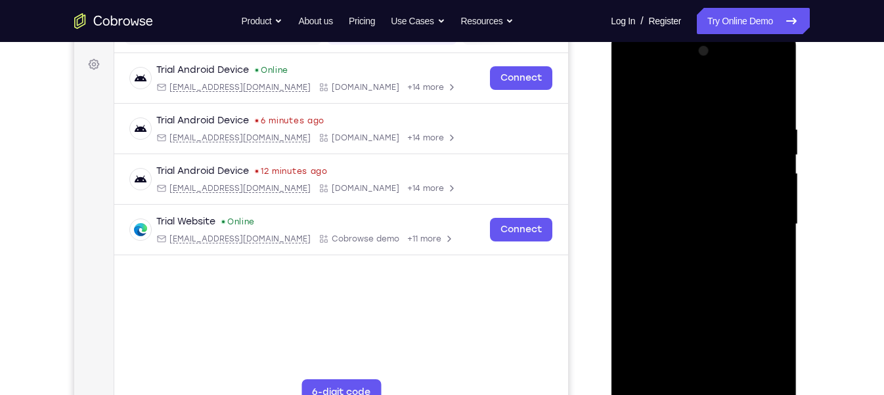
click at [710, 191] on div at bounding box center [702, 225] width 165 height 368
drag, startPoint x: 706, startPoint y: 337, endPoint x: 691, endPoint y: 184, distance: 153.7
click at [691, 184] on div at bounding box center [702, 225] width 165 height 368
drag, startPoint x: 694, startPoint y: 282, endPoint x: 689, endPoint y: 142, distance: 139.3
click at [689, 142] on div at bounding box center [702, 225] width 165 height 368
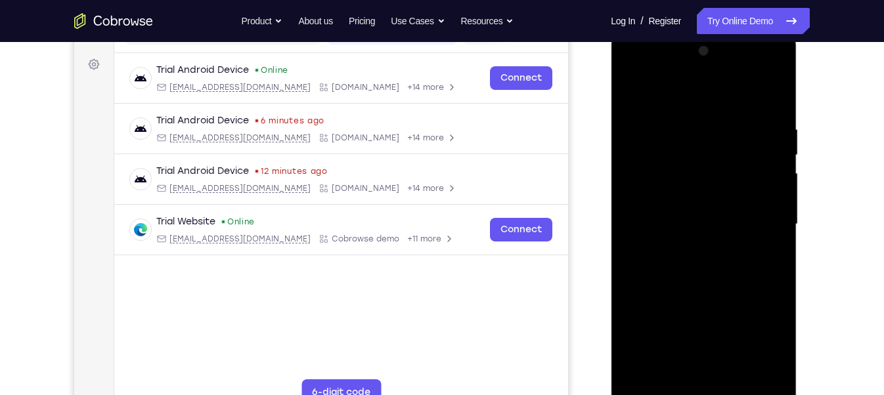
drag, startPoint x: 692, startPoint y: 291, endPoint x: 681, endPoint y: 171, distance: 119.9
click at [681, 171] on div at bounding box center [702, 225] width 165 height 368
drag, startPoint x: 691, startPoint y: 270, endPoint x: 680, endPoint y: 162, distance: 108.2
click at [680, 162] on div at bounding box center [702, 225] width 165 height 368
click at [780, 213] on div at bounding box center [702, 225] width 165 height 368
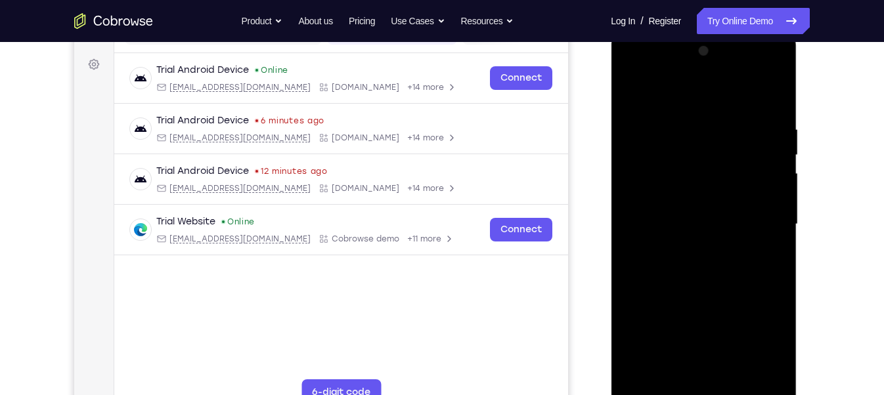
click at [780, 213] on div at bounding box center [702, 225] width 165 height 368
drag, startPoint x: 704, startPoint y: 358, endPoint x: 694, endPoint y: 208, distance: 150.0
click at [694, 208] on div at bounding box center [702, 225] width 165 height 368
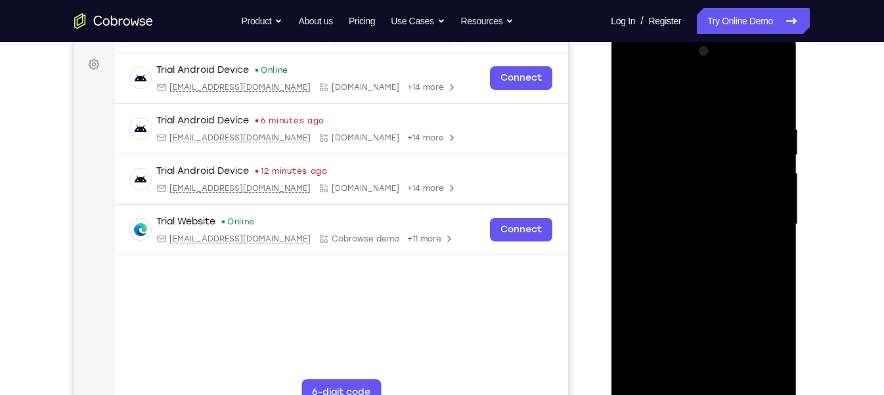
drag, startPoint x: 698, startPoint y: 281, endPoint x: 699, endPoint y: 191, distance: 89.9
click at [699, 191] on div at bounding box center [702, 225] width 165 height 368
drag, startPoint x: 710, startPoint y: 278, endPoint x: 683, endPoint y: 39, distance: 239.8
click at [683, 39] on div at bounding box center [703, 226] width 186 height 391
drag, startPoint x: 687, startPoint y: 197, endPoint x: 680, endPoint y: 51, distance: 145.9
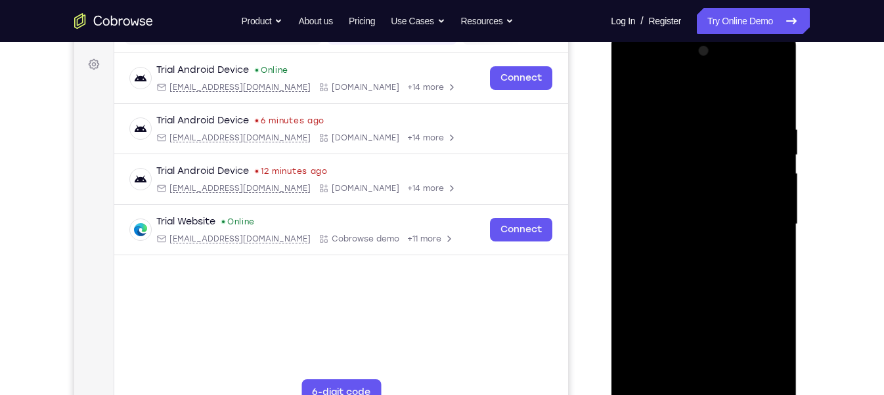
click at [680, 51] on div at bounding box center [702, 225] width 165 height 368
drag, startPoint x: 701, startPoint y: 272, endPoint x: 686, endPoint y: 126, distance: 146.5
click at [686, 126] on div at bounding box center [702, 225] width 165 height 368
drag, startPoint x: 691, startPoint y: 319, endPoint x: 704, endPoint y: 131, distance: 188.8
click at [704, 131] on div at bounding box center [702, 225] width 165 height 368
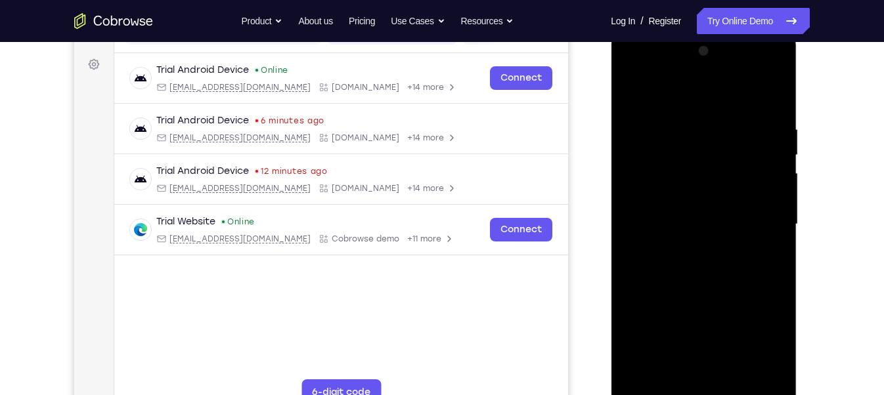
click at [637, 321] on div at bounding box center [702, 225] width 165 height 368
click at [642, 325] on div at bounding box center [702, 225] width 165 height 368
drag, startPoint x: 708, startPoint y: 318, endPoint x: 692, endPoint y: 210, distance: 109.4
click at [692, 210] on div at bounding box center [702, 225] width 165 height 368
drag, startPoint x: 703, startPoint y: 312, endPoint x: 693, endPoint y: 119, distance: 192.6
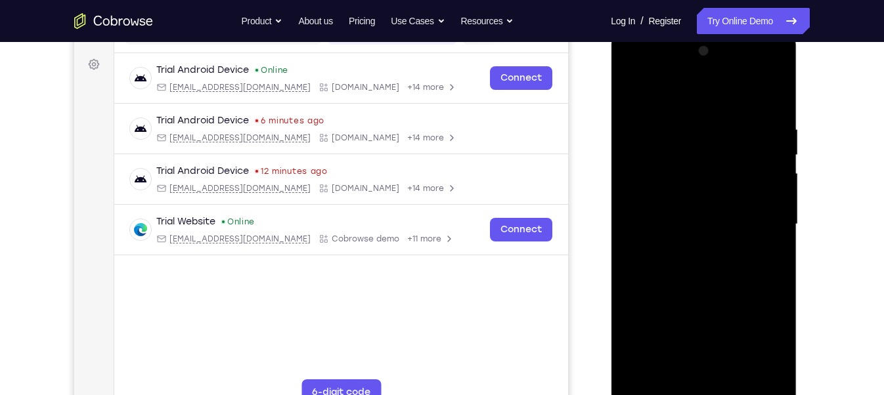
click at [693, 119] on div at bounding box center [702, 225] width 165 height 368
drag, startPoint x: 719, startPoint y: 141, endPoint x: 714, endPoint y: 232, distance: 90.7
click at [714, 232] on div at bounding box center [702, 225] width 165 height 368
click at [776, 213] on div at bounding box center [702, 225] width 165 height 368
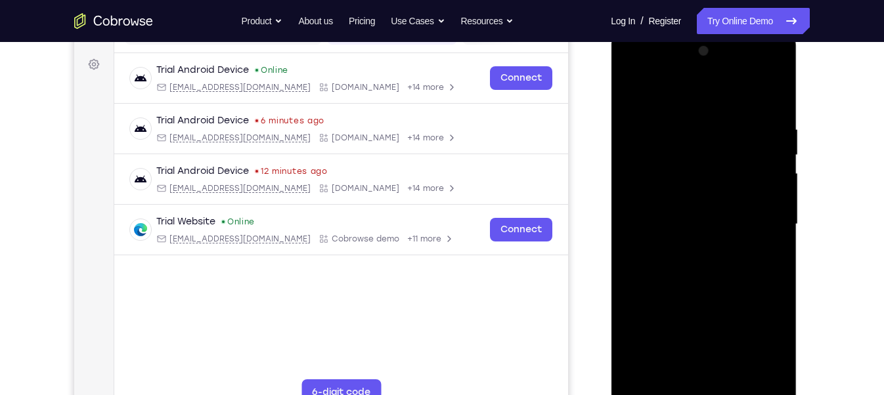
drag, startPoint x: 729, startPoint y: 286, endPoint x: 719, endPoint y: 112, distance: 173.6
click at [719, 112] on div at bounding box center [702, 225] width 165 height 368
drag, startPoint x: 706, startPoint y: 289, endPoint x: 706, endPoint y: 119, distance: 170.0
click at [706, 119] on div at bounding box center [702, 225] width 165 height 368
drag, startPoint x: 706, startPoint y: 244, endPoint x: 712, endPoint y: 70, distance: 174.0
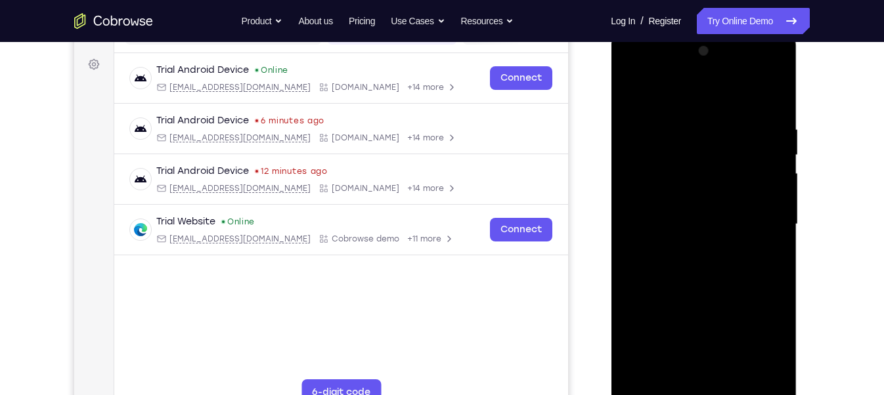
click at [712, 70] on div at bounding box center [702, 225] width 165 height 368
drag, startPoint x: 718, startPoint y: 268, endPoint x: 706, endPoint y: 93, distance: 176.4
click at [706, 93] on div at bounding box center [702, 225] width 165 height 368
drag, startPoint x: 713, startPoint y: 282, endPoint x: 680, endPoint y: 92, distance: 192.5
click at [683, 112] on div at bounding box center [702, 225] width 165 height 368
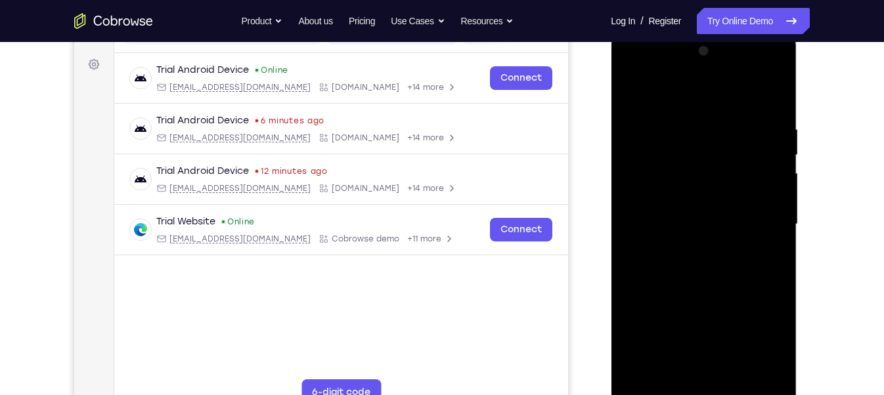
drag, startPoint x: 691, startPoint y: 295, endPoint x: 683, endPoint y: 144, distance: 151.2
click at [683, 144] on div at bounding box center [702, 225] width 165 height 368
drag, startPoint x: 693, startPoint y: 294, endPoint x: 692, endPoint y: 96, distance: 197.6
click at [691, 116] on div at bounding box center [702, 225] width 165 height 368
drag, startPoint x: 702, startPoint y: 220, endPoint x: 699, endPoint y: 358, distance: 138.5
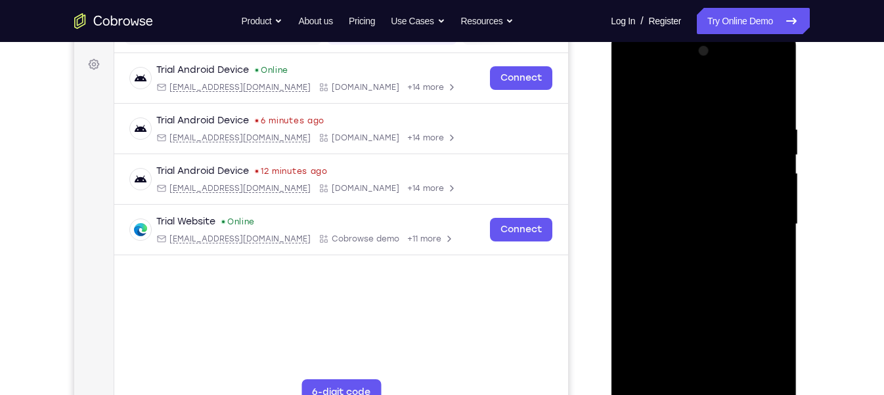
click at [699, 358] on div at bounding box center [702, 225] width 165 height 368
drag, startPoint x: 727, startPoint y: 227, endPoint x: 738, endPoint y: 305, distance: 78.8
click at [738, 305] on div at bounding box center [702, 225] width 165 height 368
click at [777, 200] on div at bounding box center [702, 225] width 165 height 368
click at [777, 194] on div at bounding box center [702, 225] width 165 height 368
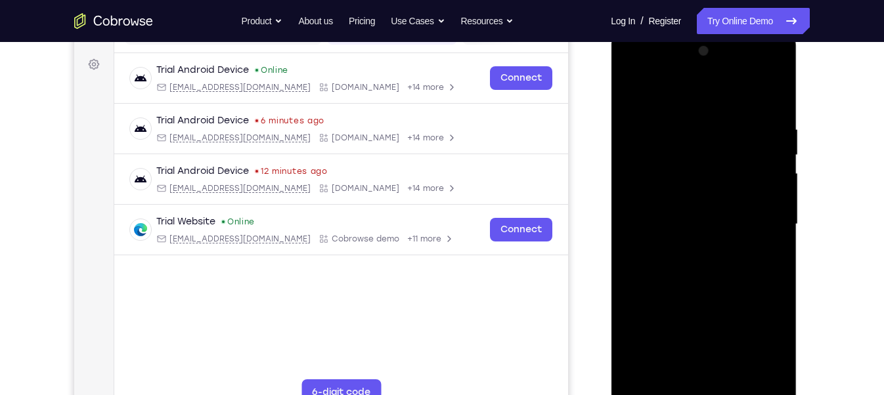
click at [777, 194] on div at bounding box center [702, 225] width 165 height 368
drag, startPoint x: 745, startPoint y: 296, endPoint x: 719, endPoint y: 96, distance: 201.9
click at [723, 100] on div at bounding box center [702, 225] width 165 height 368
drag, startPoint x: 733, startPoint y: 297, endPoint x: 715, endPoint y: 123, distance: 174.2
click at [715, 123] on div at bounding box center [702, 225] width 165 height 368
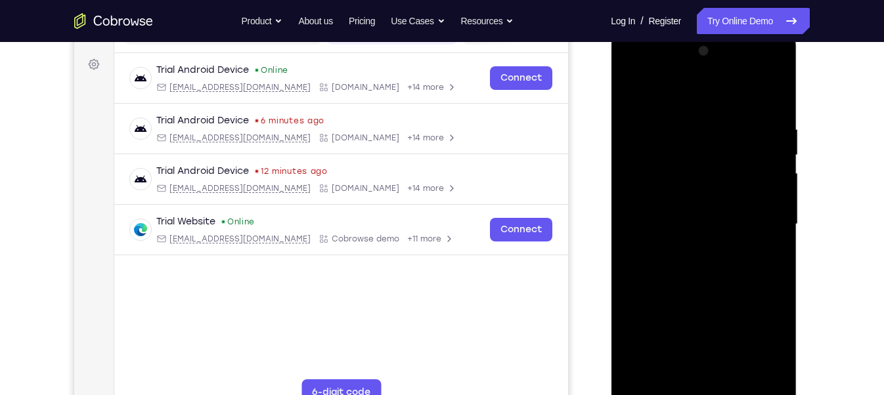
drag, startPoint x: 736, startPoint y: 287, endPoint x: 719, endPoint y: 115, distance: 172.8
click at [719, 115] on div at bounding box center [702, 225] width 165 height 368
click at [780, 203] on div at bounding box center [702, 225] width 165 height 368
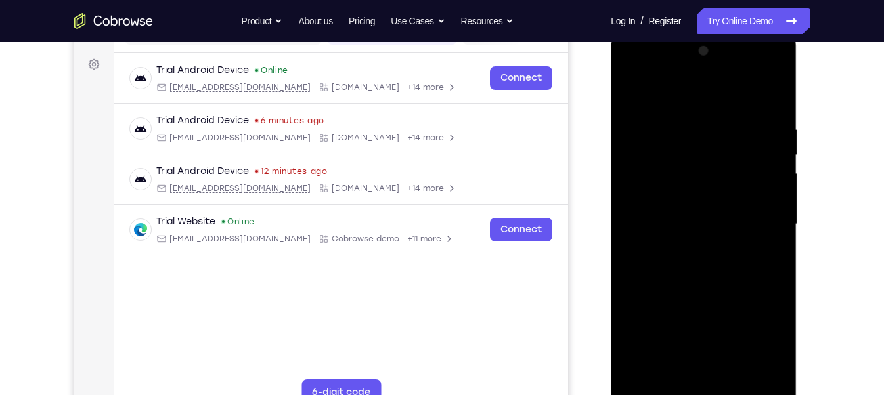
drag, startPoint x: 738, startPoint y: 303, endPoint x: 699, endPoint y: 111, distance: 196.3
click at [699, 111] on div at bounding box center [702, 225] width 165 height 368
drag, startPoint x: 706, startPoint y: 280, endPoint x: 680, endPoint y: 124, distance: 157.8
click at [691, 154] on div at bounding box center [702, 225] width 165 height 368
drag, startPoint x: 686, startPoint y: 287, endPoint x: 680, endPoint y: 95, distance: 192.4
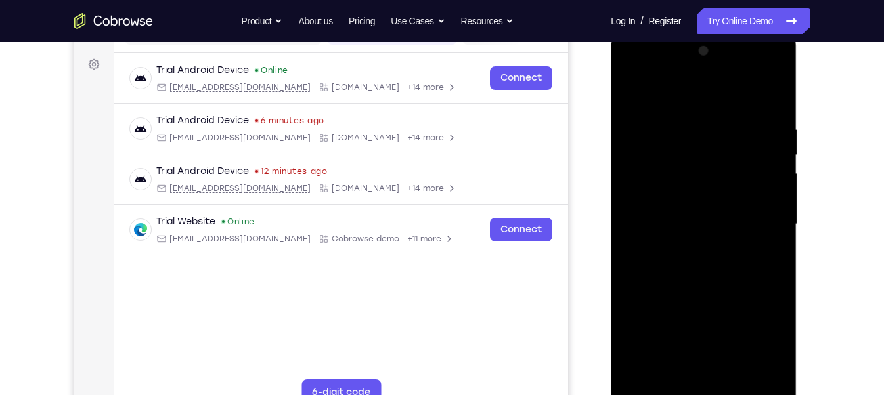
click at [680, 95] on div at bounding box center [702, 225] width 165 height 368
drag, startPoint x: 715, startPoint y: 232, endPoint x: 710, endPoint y: 73, distance: 159.6
click at [710, 73] on div at bounding box center [702, 225] width 165 height 368
drag, startPoint x: 710, startPoint y: 172, endPoint x: 696, endPoint y: 22, distance: 150.3
click at [696, 31] on html "Online web based iOS Simulators and Android Emulators. Run iPhone, iPad, Mobile…" at bounding box center [703, 228] width 187 height 394
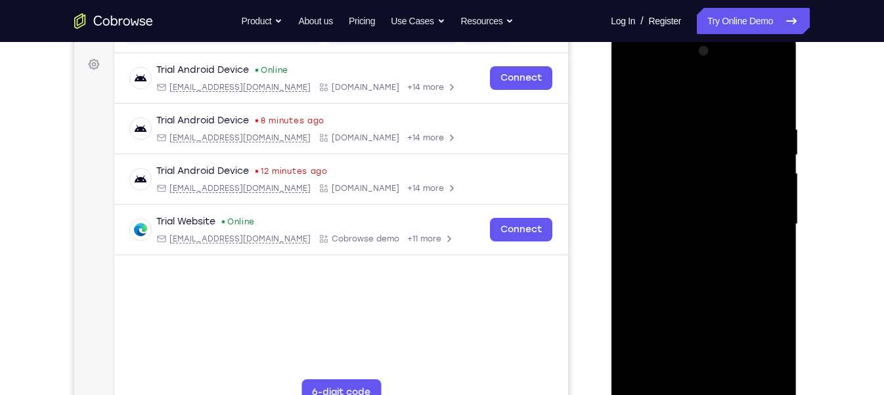
drag, startPoint x: 695, startPoint y: 249, endPoint x: 677, endPoint y: 87, distance: 162.4
click at [677, 87] on div at bounding box center [702, 225] width 165 height 368
drag, startPoint x: 682, startPoint y: 225, endPoint x: 689, endPoint y: 23, distance: 202.3
click at [689, 31] on html "Online web based iOS Simulators and Android Emulators. Run iPhone, iPad, Mobile…" at bounding box center [703, 228] width 187 height 394
drag, startPoint x: 670, startPoint y: 280, endPoint x: 669, endPoint y: 130, distance: 149.7
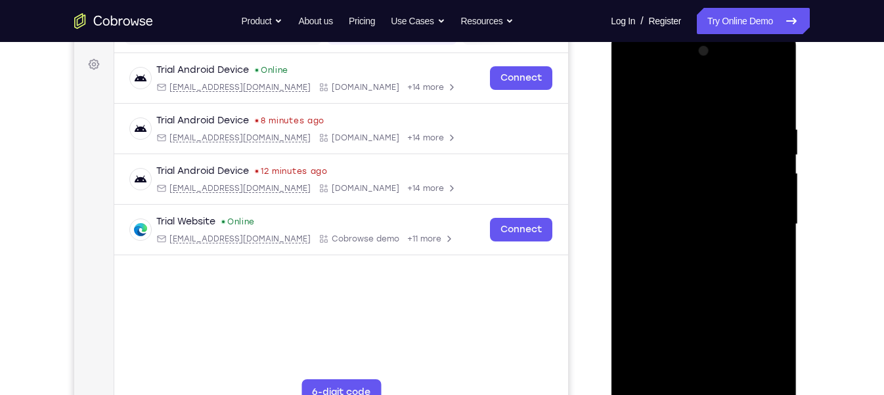
click at [669, 130] on div at bounding box center [702, 225] width 165 height 368
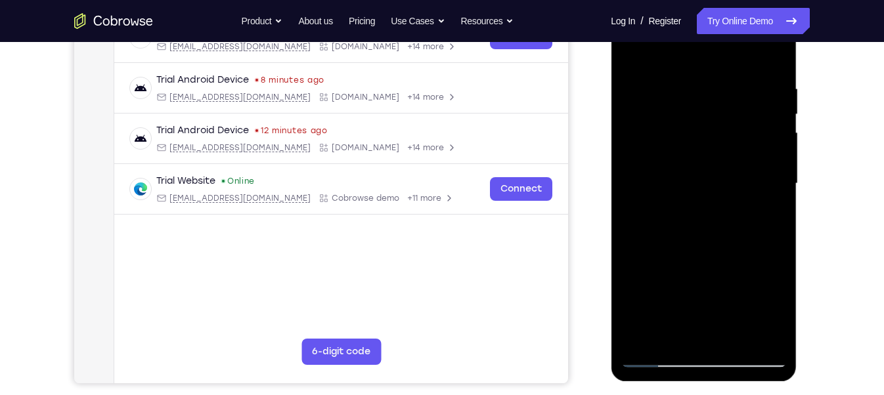
scroll to position [228, 0]
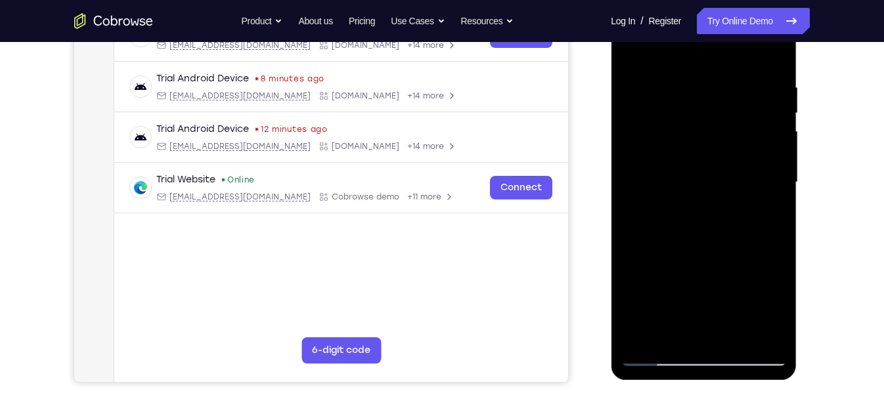
drag, startPoint x: 737, startPoint y: 256, endPoint x: 710, endPoint y: 156, distance: 104.0
click at [710, 156] on div at bounding box center [702, 183] width 165 height 368
drag, startPoint x: 719, startPoint y: 242, endPoint x: 706, endPoint y: 184, distance: 59.4
click at [706, 184] on div at bounding box center [702, 183] width 165 height 368
drag, startPoint x: 706, startPoint y: 184, endPoint x: 694, endPoint y: 133, distance: 52.4
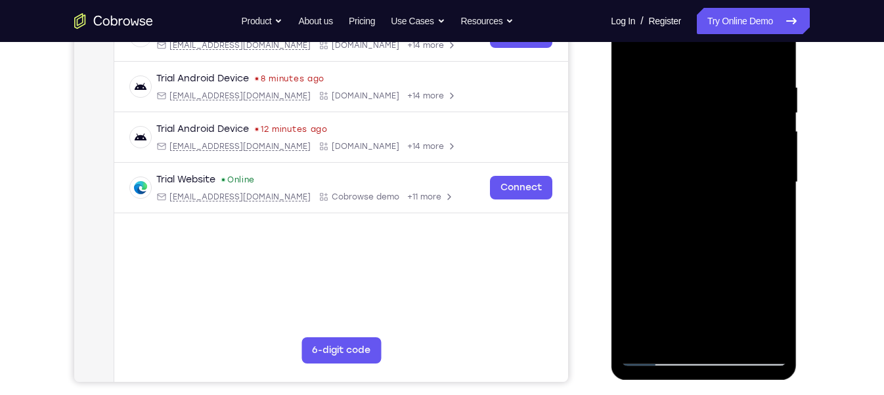
click at [694, 133] on div at bounding box center [702, 183] width 165 height 368
drag, startPoint x: 723, startPoint y: 311, endPoint x: 699, endPoint y: 174, distance: 139.3
click at [699, 174] on div at bounding box center [702, 183] width 165 height 368
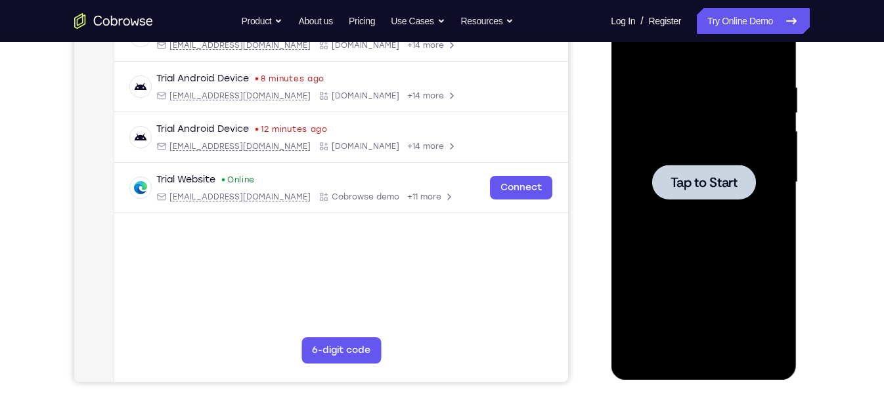
click at [686, 185] on span "Tap to Start" at bounding box center [703, 182] width 67 height 13
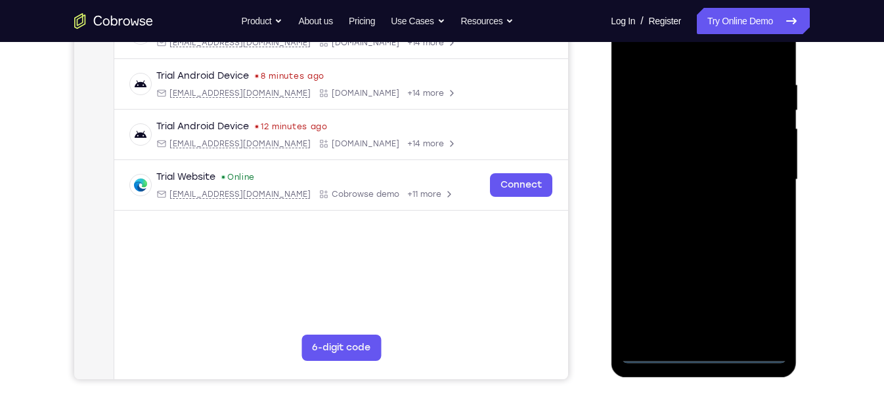
scroll to position [232, 0]
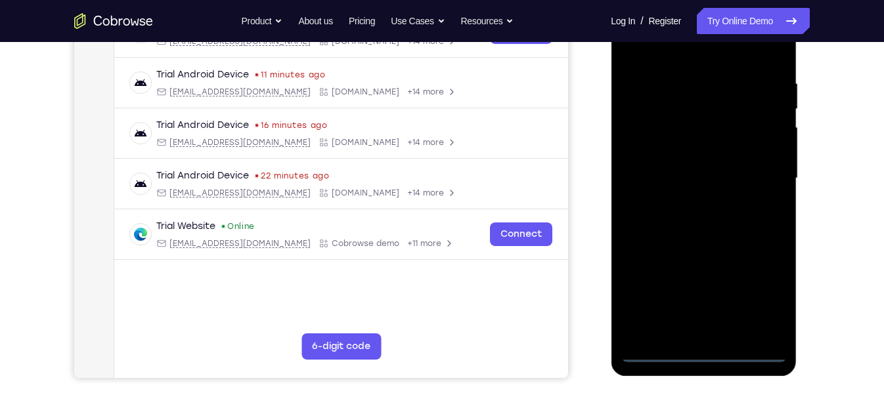
click at [698, 352] on div at bounding box center [702, 179] width 165 height 368
click at [767, 301] on div at bounding box center [702, 179] width 165 height 368
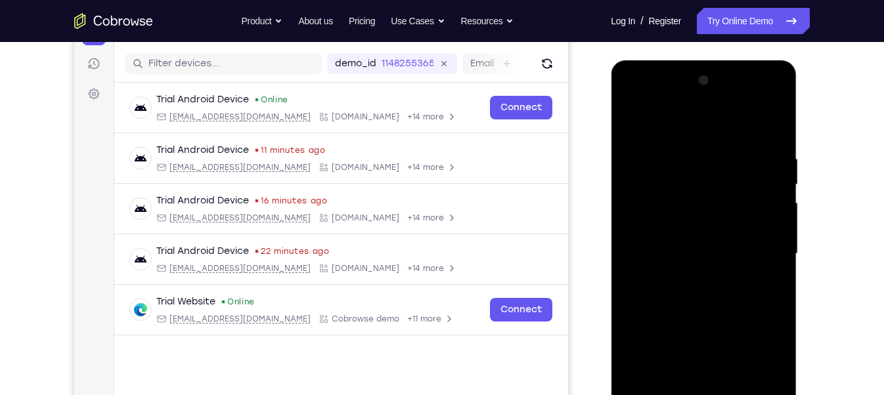
scroll to position [156, 0]
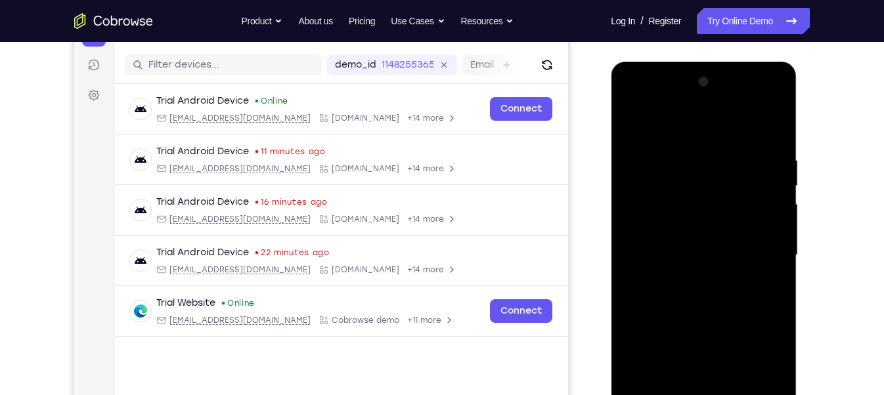
click at [683, 132] on div at bounding box center [702, 256] width 165 height 368
click at [679, 128] on div at bounding box center [702, 256] width 165 height 368
click at [763, 252] on div at bounding box center [702, 256] width 165 height 368
click at [689, 274] on div at bounding box center [702, 256] width 165 height 368
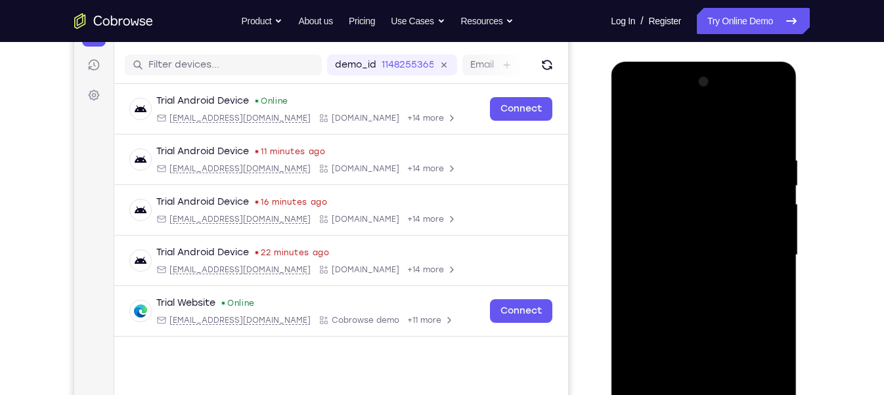
click at [677, 250] on div at bounding box center [702, 256] width 165 height 368
click at [676, 243] on div at bounding box center [702, 256] width 165 height 368
click at [654, 232] on div at bounding box center [702, 256] width 165 height 368
click at [698, 258] on div at bounding box center [702, 256] width 165 height 368
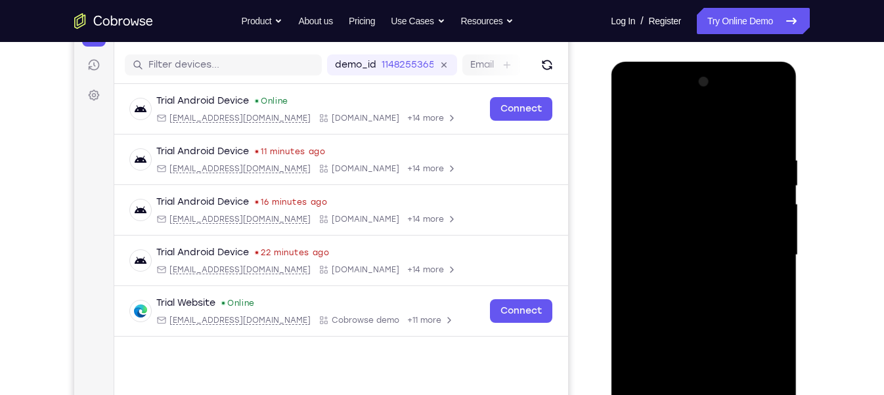
click at [669, 294] on div at bounding box center [702, 256] width 165 height 368
click at [692, 291] on div at bounding box center [702, 256] width 165 height 368
click at [763, 269] on div at bounding box center [702, 256] width 165 height 368
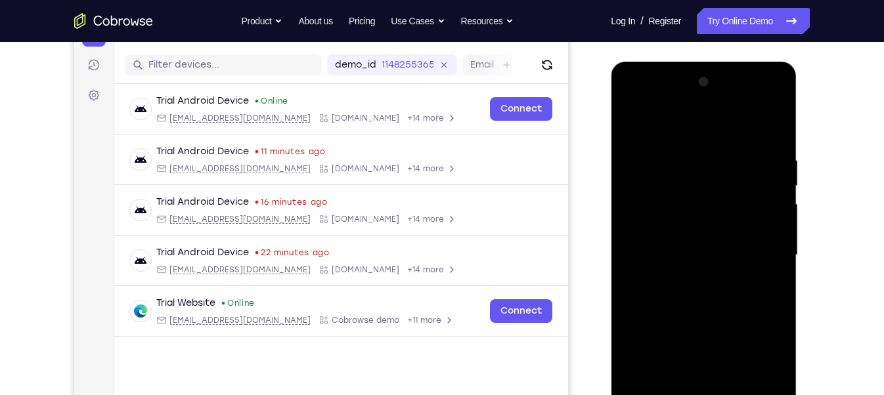
click at [698, 252] on div at bounding box center [702, 256] width 165 height 368
click at [702, 293] on div at bounding box center [702, 256] width 165 height 368
click at [666, 295] on div at bounding box center [702, 256] width 165 height 368
click at [761, 273] on div at bounding box center [702, 256] width 165 height 368
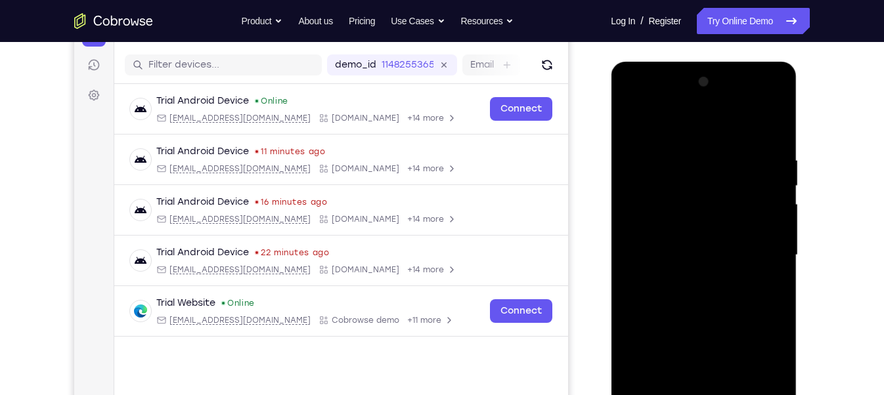
click at [724, 252] on div at bounding box center [702, 256] width 165 height 368
drag, startPoint x: 719, startPoint y: 273, endPoint x: 720, endPoint y: 291, distance: 18.4
click at [720, 291] on div at bounding box center [702, 256] width 165 height 368
click at [760, 120] on div at bounding box center [702, 256] width 165 height 368
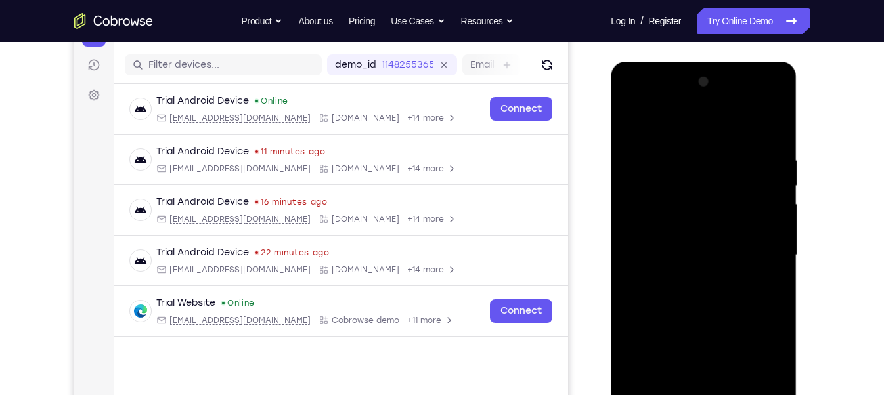
click at [709, 171] on div at bounding box center [702, 256] width 165 height 368
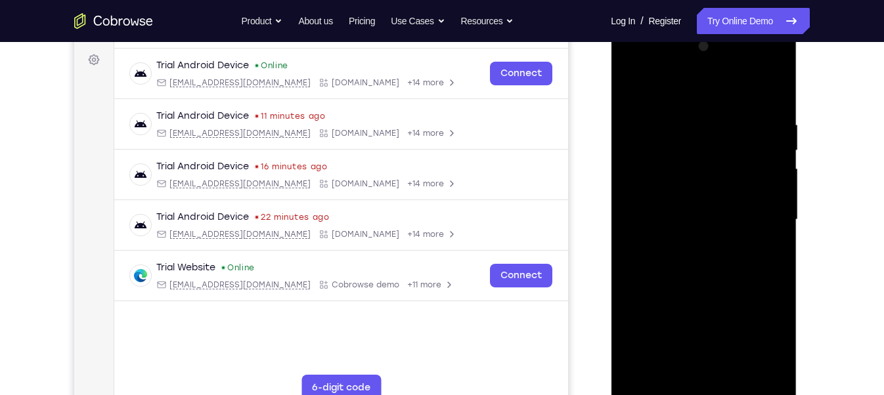
click at [701, 137] on div at bounding box center [702, 220] width 165 height 368
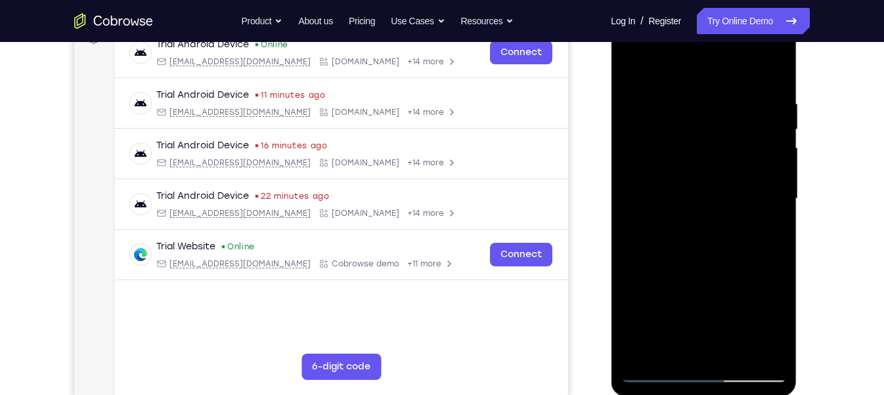
scroll to position [223, 0]
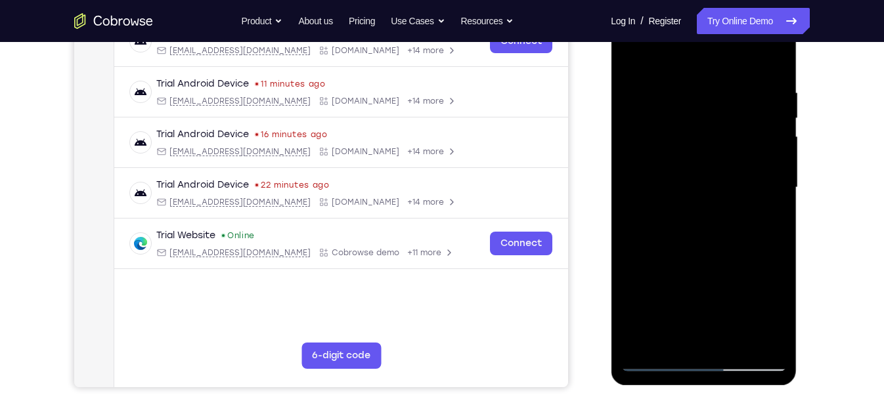
click at [767, 202] on div at bounding box center [702, 188] width 165 height 368
click at [746, 91] on div at bounding box center [702, 188] width 165 height 368
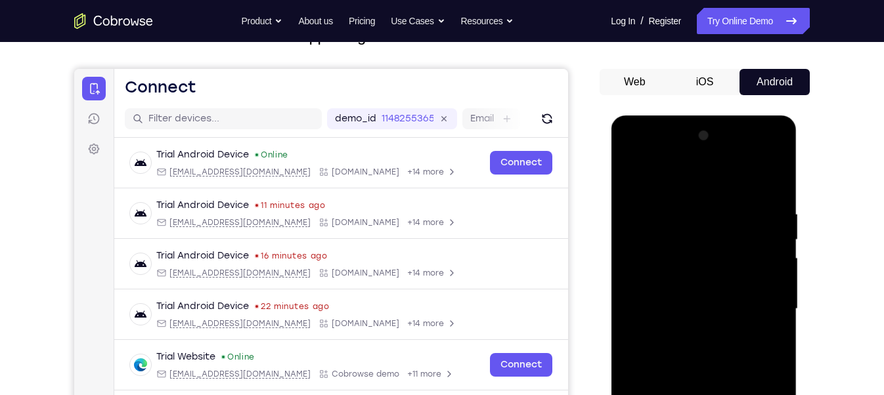
scroll to position [245, 0]
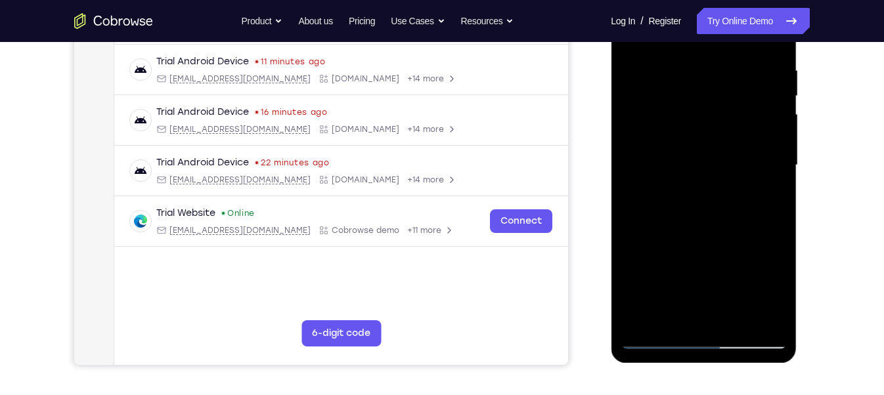
click at [653, 333] on div at bounding box center [702, 166] width 165 height 368
click at [659, 337] on div at bounding box center [702, 166] width 165 height 368
click at [766, 224] on div at bounding box center [702, 166] width 165 height 368
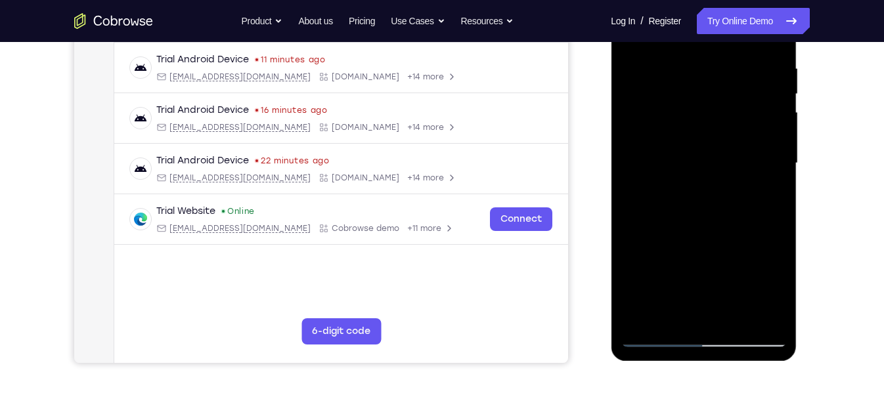
scroll to position [246, 0]
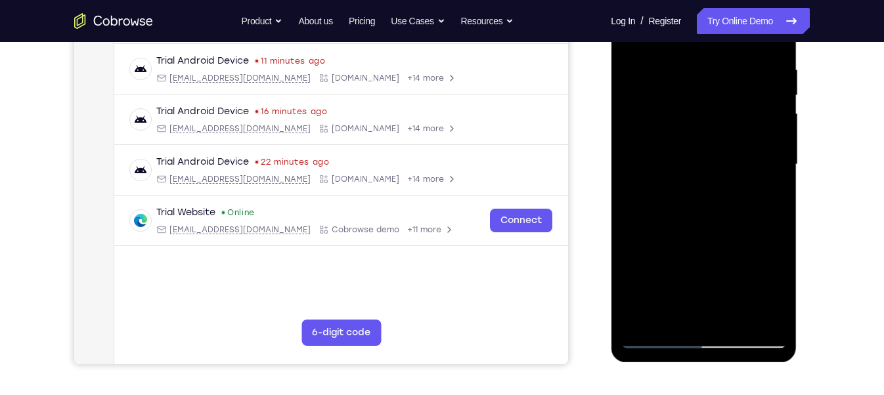
click at [653, 124] on div at bounding box center [702, 165] width 165 height 368
click at [684, 198] on div at bounding box center [702, 165] width 165 height 368
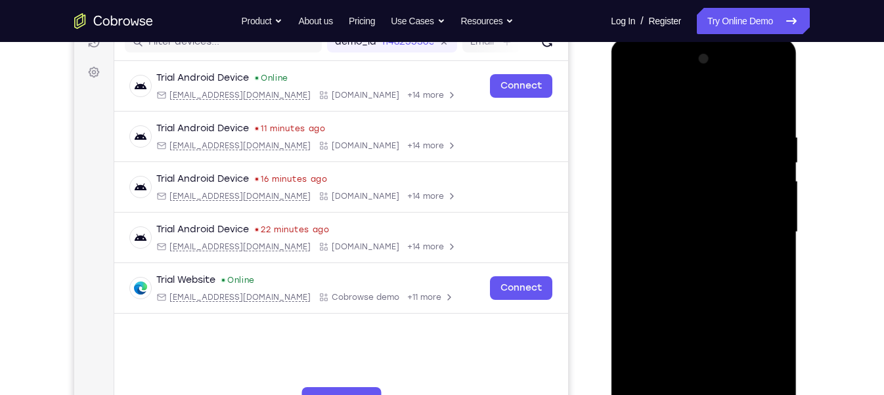
scroll to position [178, 0]
click at [676, 186] on div at bounding box center [702, 233] width 165 height 368
click at [686, 288] on div at bounding box center [702, 233] width 165 height 368
click at [629, 97] on div at bounding box center [702, 233] width 165 height 368
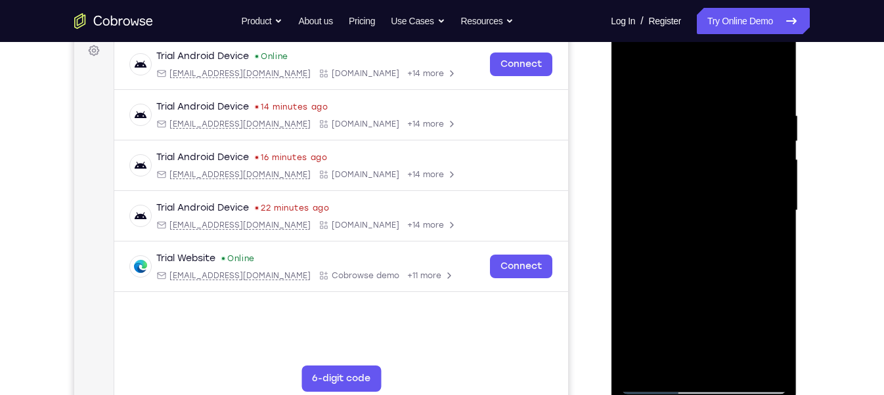
scroll to position [198, 0]
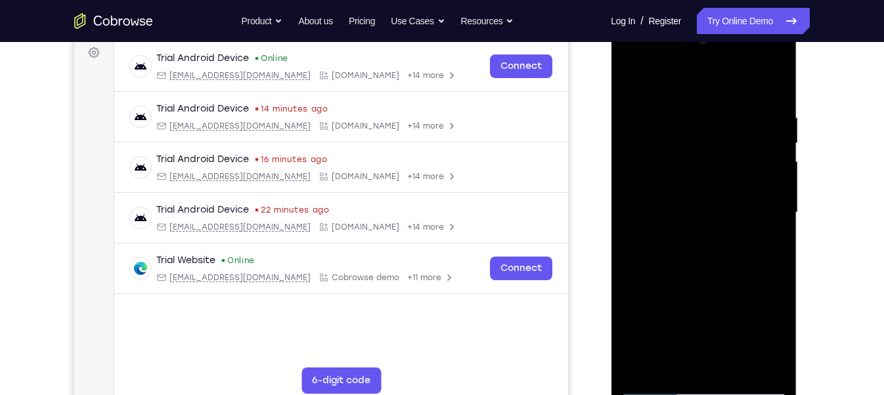
click at [659, 381] on div at bounding box center [702, 213] width 165 height 368
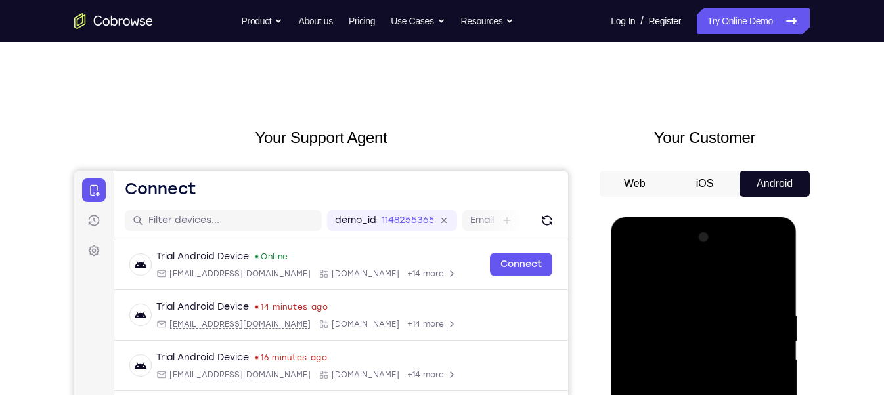
click at [699, 178] on button "iOS" at bounding box center [705, 184] width 70 height 26
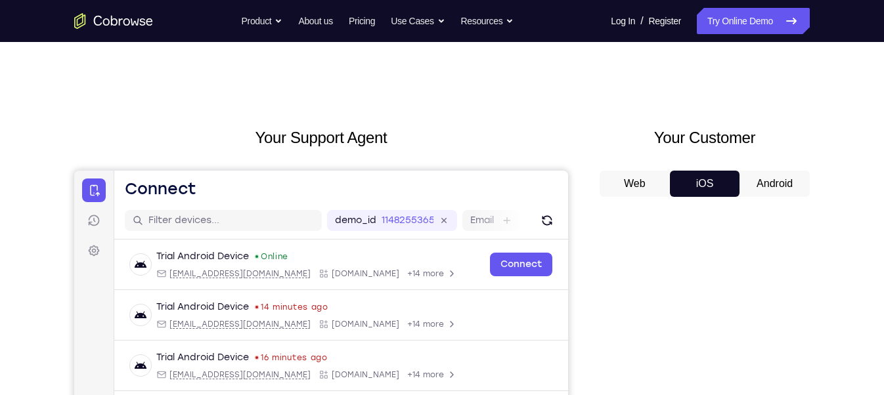
scroll to position [52, 0]
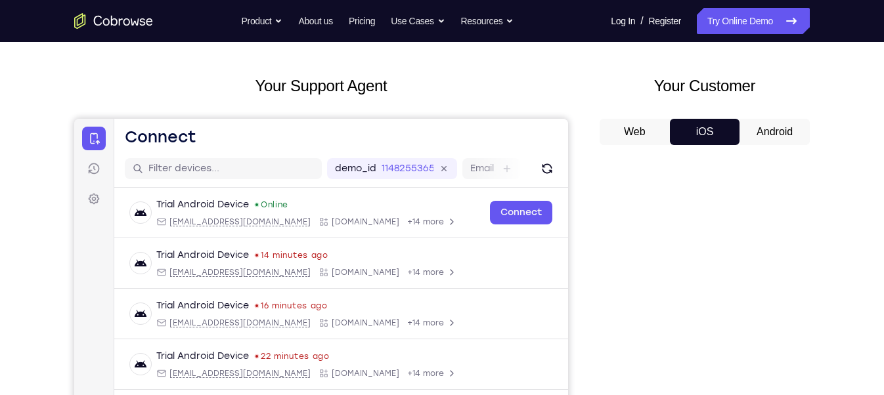
click at [776, 121] on button "Android" at bounding box center [774, 132] width 70 height 26
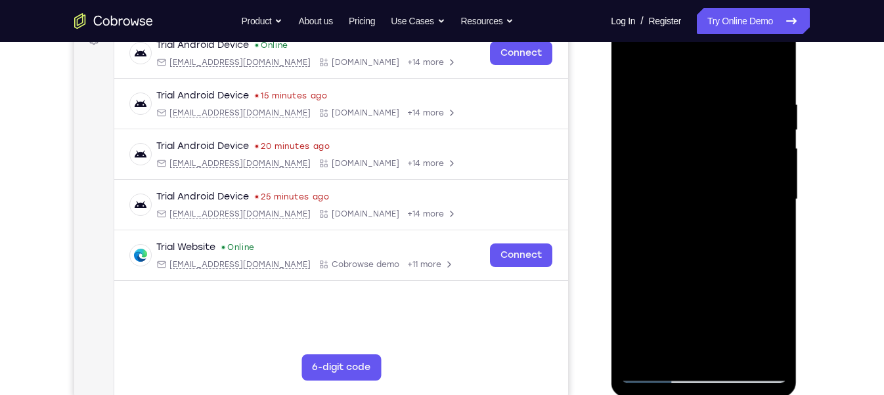
scroll to position [195, 0]
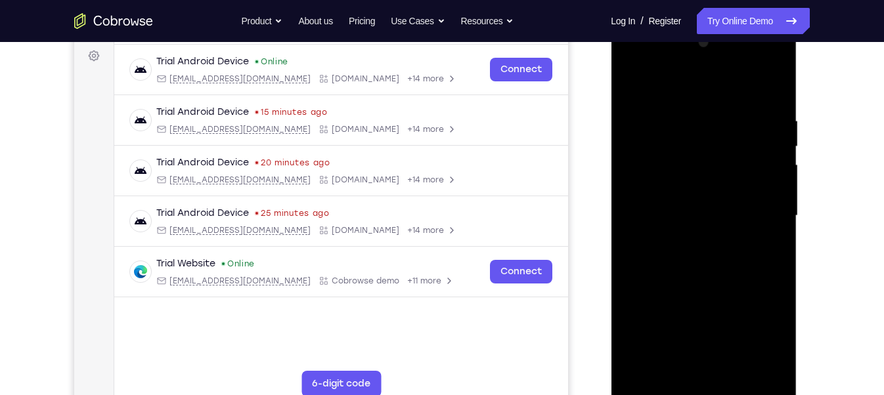
click at [629, 63] on div at bounding box center [702, 216] width 165 height 368
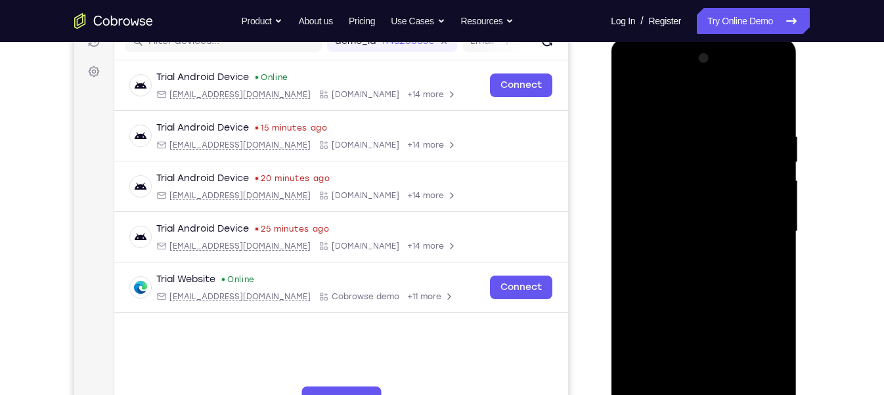
scroll to position [198, 0]
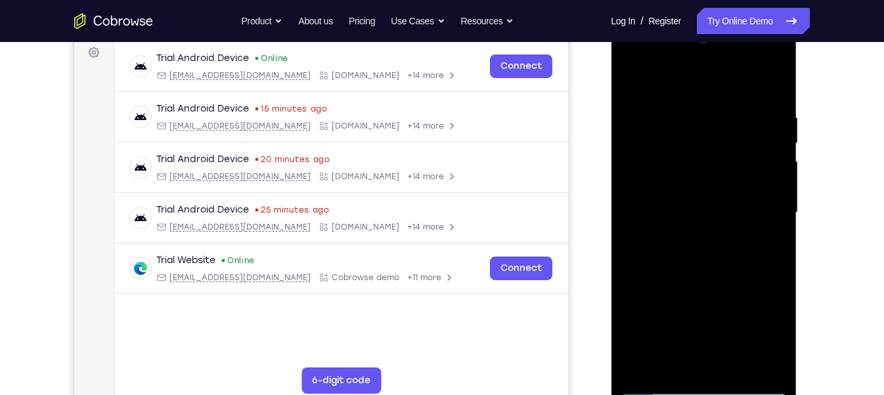
click at [658, 174] on div at bounding box center [702, 213] width 165 height 368
click at [702, 252] on div at bounding box center [702, 213] width 165 height 368
click at [671, 174] on div at bounding box center [702, 213] width 165 height 368
click at [708, 358] on div at bounding box center [702, 213] width 165 height 368
click at [693, 208] on div at bounding box center [702, 213] width 165 height 368
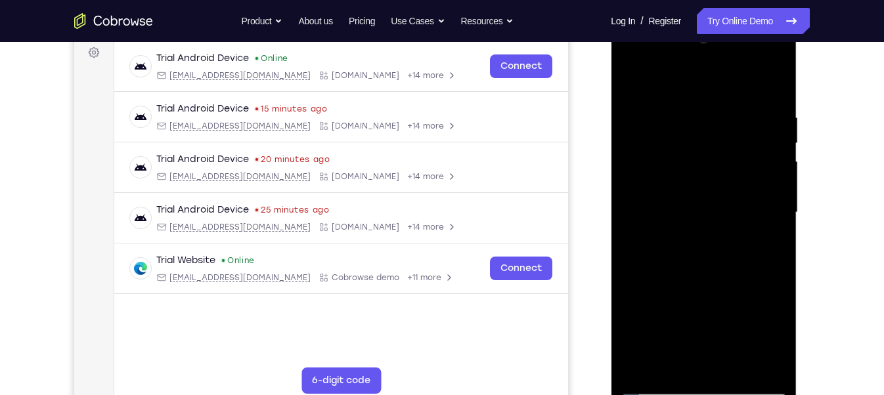
click at [687, 103] on div at bounding box center [702, 213] width 165 height 368
click at [778, 99] on div at bounding box center [702, 213] width 165 height 368
click at [677, 108] on div at bounding box center [702, 213] width 165 height 368
click at [776, 245] on div at bounding box center [702, 213] width 165 height 368
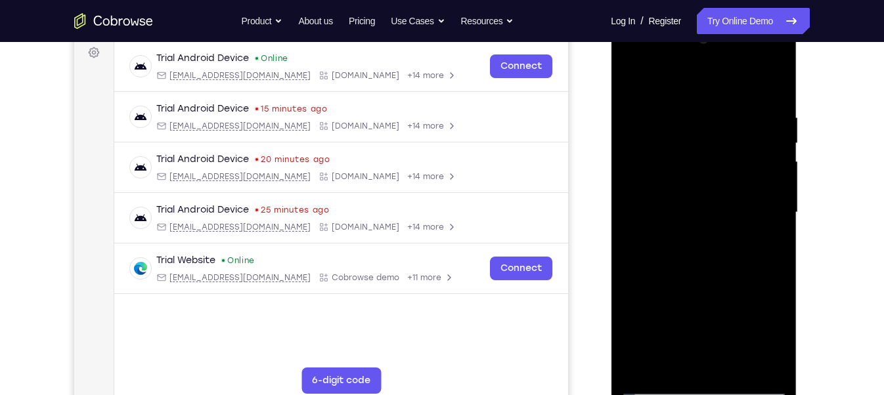
click at [770, 76] on div at bounding box center [702, 213] width 165 height 368
click at [735, 364] on div at bounding box center [702, 213] width 165 height 368
click at [704, 276] on div at bounding box center [702, 213] width 165 height 368
click at [729, 174] on div at bounding box center [702, 213] width 165 height 368
click at [672, 356] on div at bounding box center [702, 213] width 165 height 368
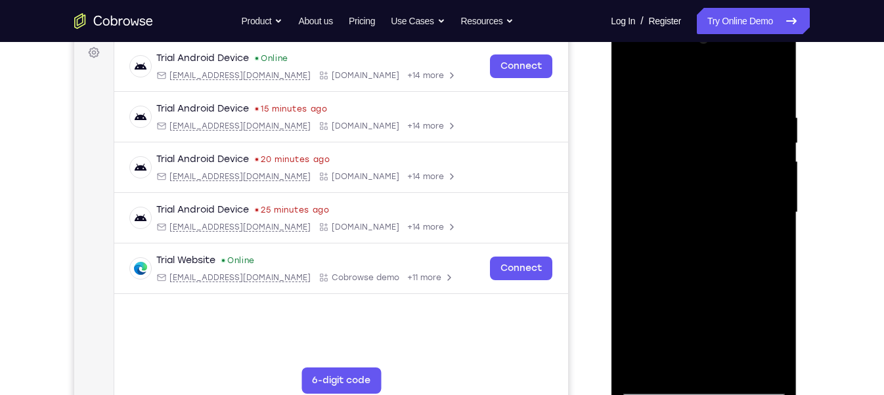
click at [770, 331] on div at bounding box center [702, 213] width 165 height 368
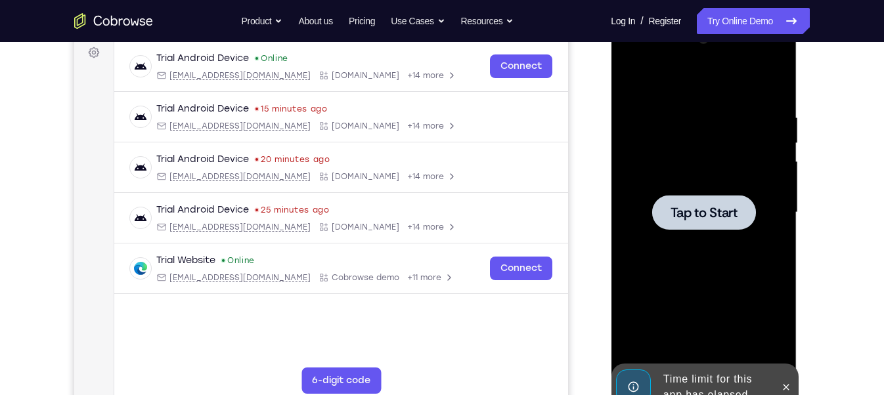
click at [697, 215] on span "Tap to Start" at bounding box center [703, 212] width 67 height 13
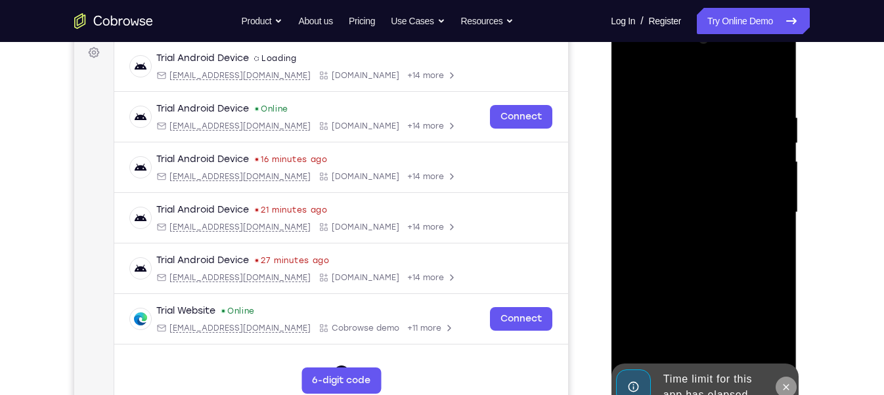
click at [781, 384] on icon at bounding box center [785, 387] width 11 height 11
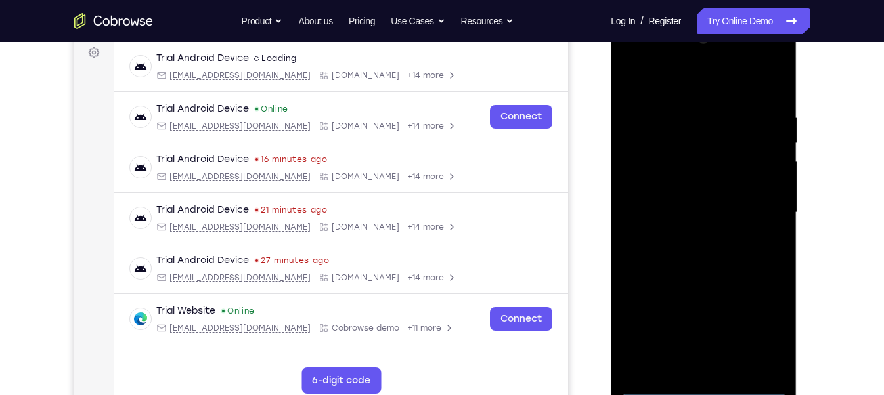
click at [710, 383] on div at bounding box center [702, 213] width 165 height 368
click at [763, 335] on div at bounding box center [702, 213] width 165 height 368
click at [669, 95] on div at bounding box center [702, 213] width 165 height 368
click at [753, 213] on div at bounding box center [702, 213] width 165 height 368
click at [691, 231] on div at bounding box center [702, 213] width 165 height 368
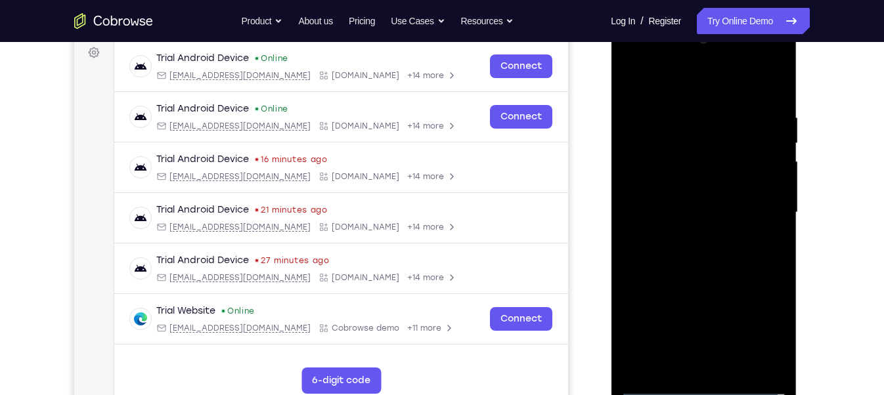
click at [673, 196] on div at bounding box center [702, 213] width 165 height 368
click at [673, 191] on div at bounding box center [702, 213] width 165 height 368
click at [680, 212] on div at bounding box center [702, 213] width 165 height 368
click at [691, 253] on div at bounding box center [702, 213] width 165 height 368
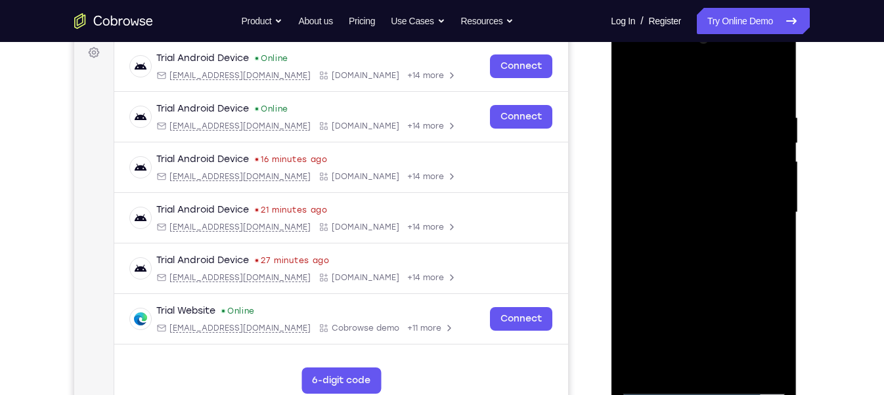
click at [691, 253] on div at bounding box center [702, 213] width 165 height 368
click at [774, 98] on div at bounding box center [702, 213] width 165 height 368
click at [731, 362] on div at bounding box center [702, 213] width 165 height 368
click at [700, 278] on div at bounding box center [702, 213] width 165 height 368
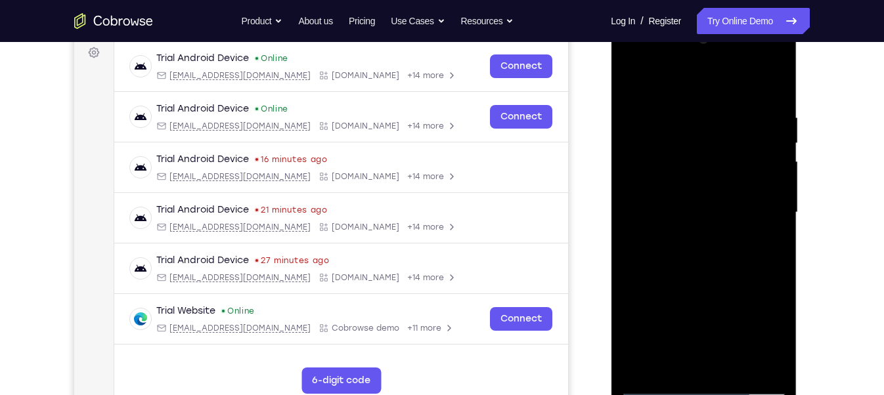
click at [704, 174] on div at bounding box center [702, 213] width 165 height 368
click at [778, 328] on div at bounding box center [702, 213] width 165 height 368
click at [778, 335] on div at bounding box center [702, 213] width 165 height 368
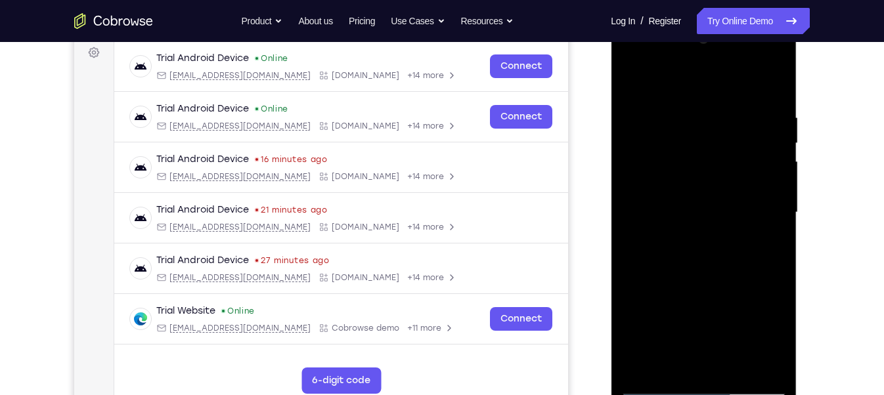
click at [778, 335] on div at bounding box center [702, 213] width 165 height 368
click at [767, 241] on div at bounding box center [702, 213] width 165 height 368
click at [628, 75] on div at bounding box center [702, 213] width 165 height 368
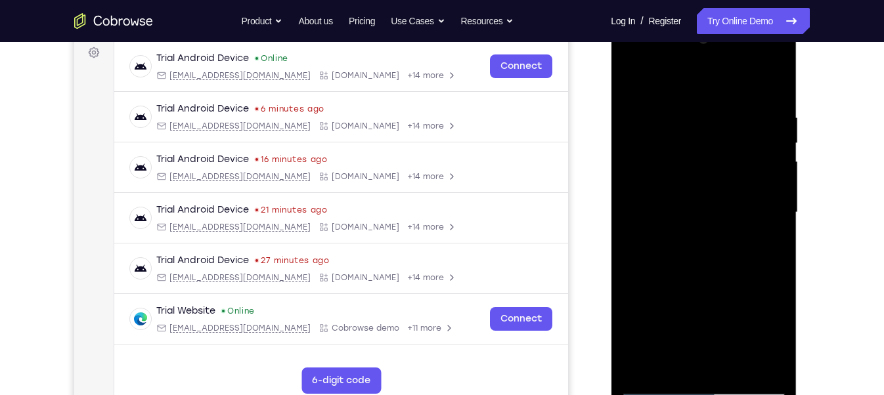
click at [631, 74] on div at bounding box center [702, 213] width 165 height 368
click at [680, 91] on div at bounding box center [702, 213] width 165 height 368
click at [775, 87] on div at bounding box center [702, 213] width 165 height 368
click at [733, 363] on div at bounding box center [702, 213] width 165 height 368
click at [684, 168] on div at bounding box center [702, 213] width 165 height 368
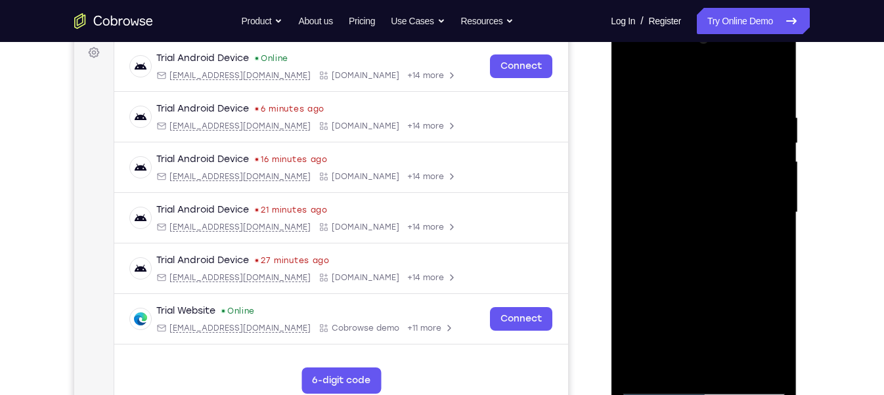
click at [633, 79] on div at bounding box center [702, 213] width 165 height 368
click at [697, 172] on div at bounding box center [702, 213] width 165 height 368
click at [630, 82] on div at bounding box center [702, 213] width 165 height 368
click at [634, 78] on div at bounding box center [702, 213] width 165 height 368
click at [738, 367] on div at bounding box center [702, 213] width 165 height 368
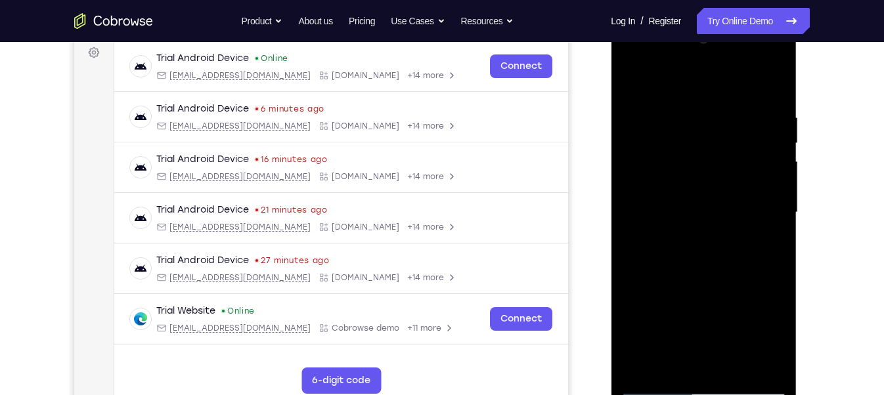
click at [671, 171] on div at bounding box center [702, 213] width 165 height 368
click at [621, 75] on div at bounding box center [702, 213] width 165 height 368
click at [698, 207] on div at bounding box center [702, 213] width 165 height 368
click at [667, 76] on div at bounding box center [702, 213] width 165 height 368
click at [629, 79] on div at bounding box center [702, 213] width 165 height 368
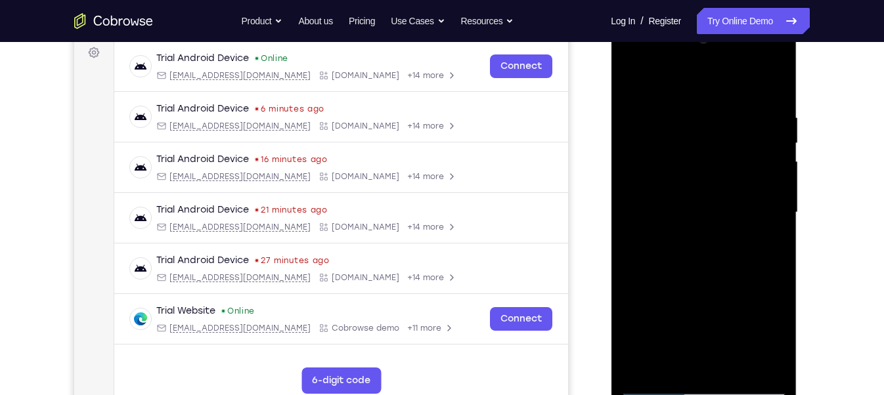
click at [629, 79] on div at bounding box center [702, 213] width 165 height 368
click at [691, 170] on div at bounding box center [702, 213] width 165 height 368
click at [626, 78] on div at bounding box center [702, 213] width 165 height 368
click at [701, 174] on div at bounding box center [702, 213] width 165 height 368
click at [714, 299] on div at bounding box center [702, 213] width 165 height 368
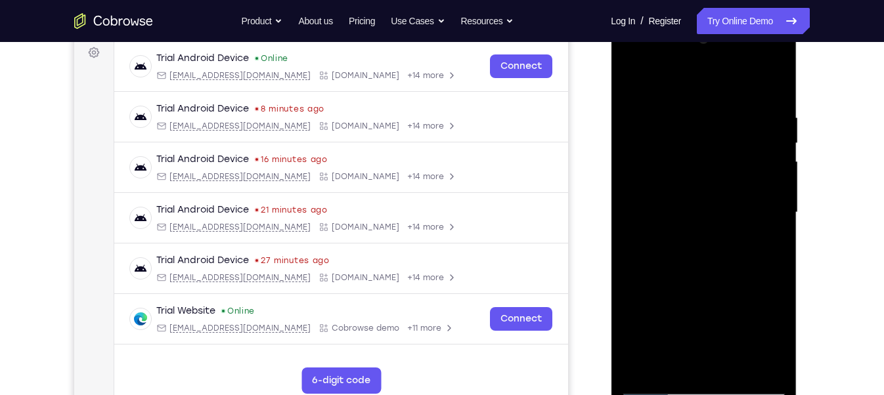
click at [761, 302] on div at bounding box center [702, 213] width 165 height 368
click at [783, 331] on div at bounding box center [702, 213] width 165 height 368
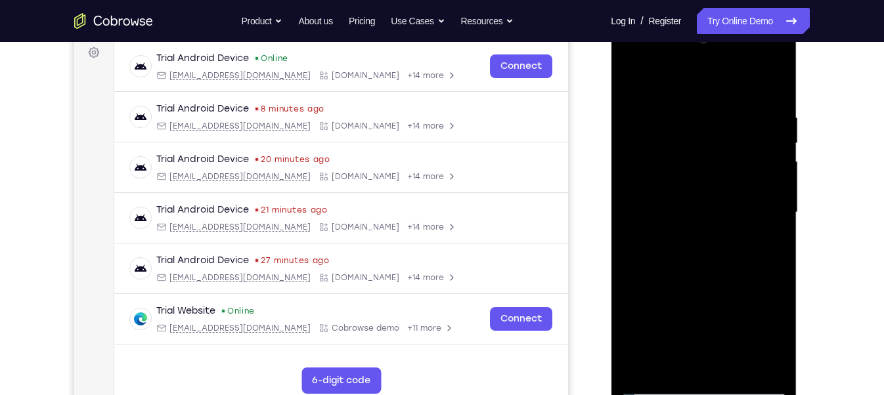
click at [773, 244] on div at bounding box center [702, 213] width 165 height 368
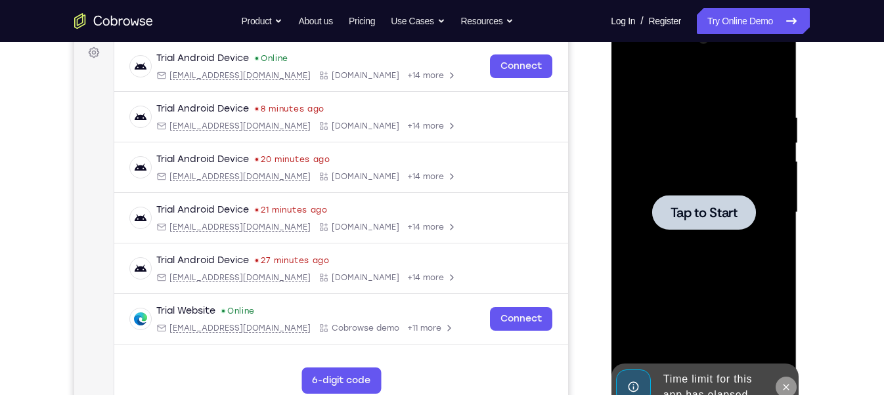
click at [781, 391] on icon at bounding box center [785, 387] width 11 height 11
click at [781, 391] on div "Online web based iOS Simulators and Android Emulators. Run iPhone, iPad, Mobile…" at bounding box center [703, 216] width 187 height 394
